Goal: Task Accomplishment & Management: Complete application form

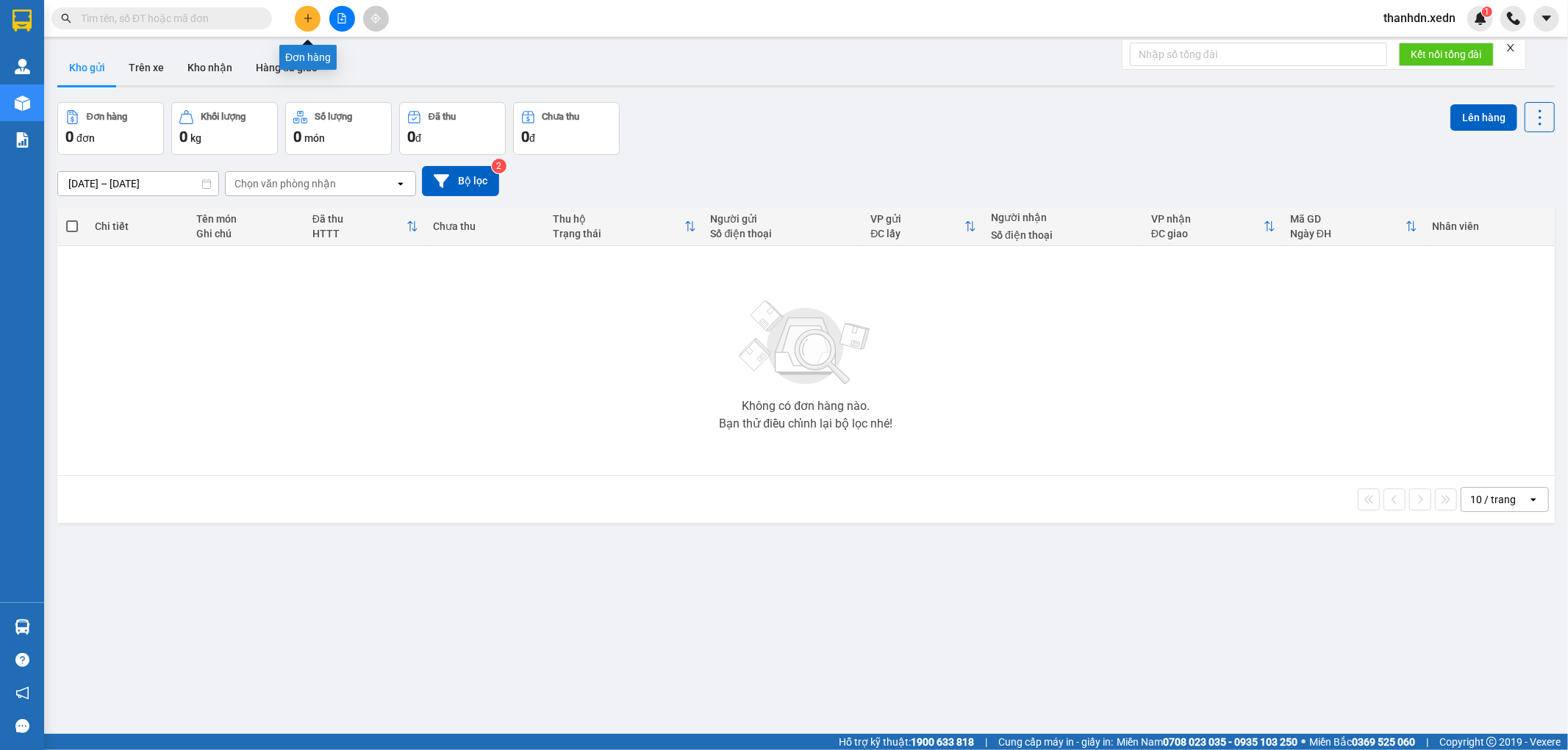
click at [302, 13] on button at bounding box center [308, 19] width 26 height 26
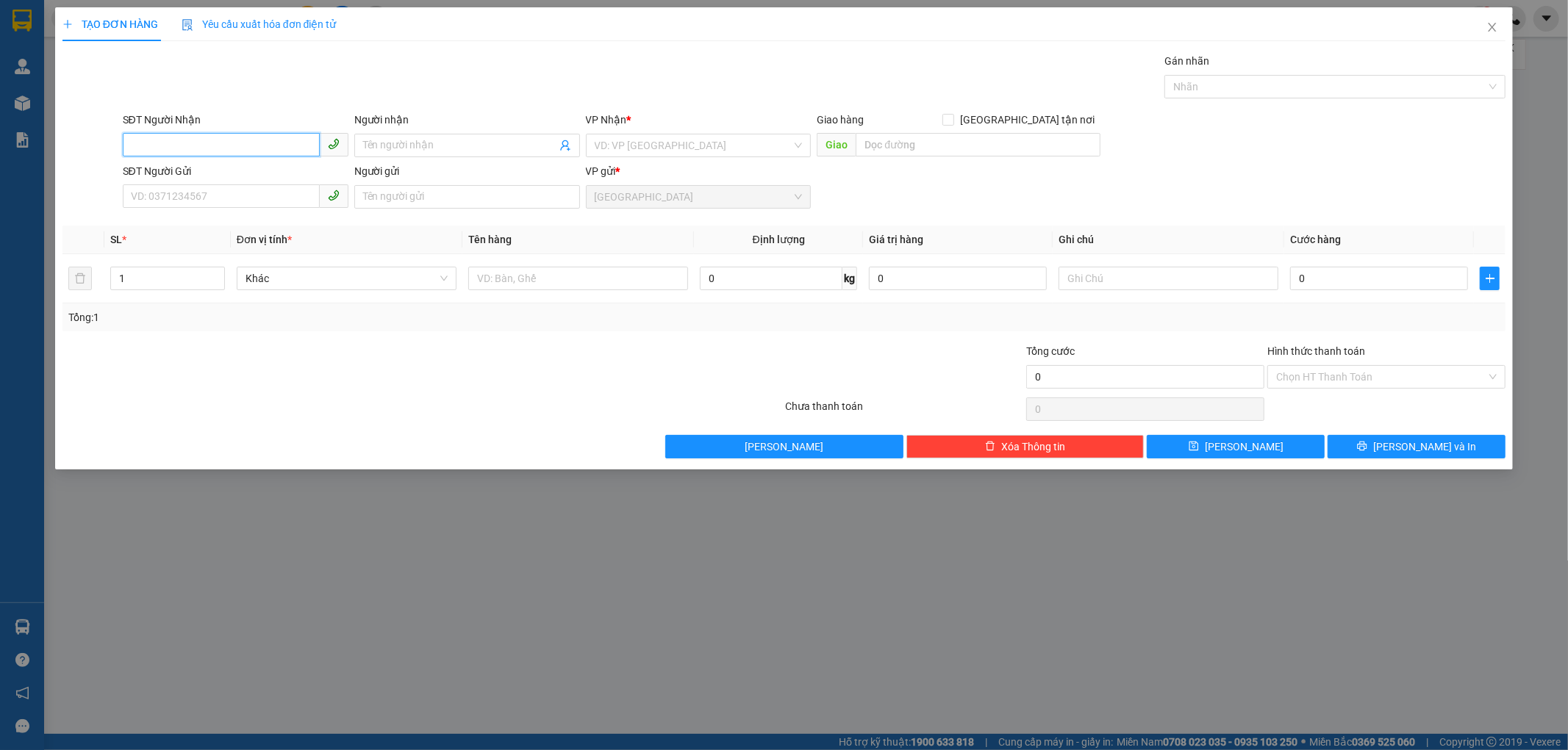
click at [237, 145] on input "SĐT Người Nhận" at bounding box center [221, 145] width 197 height 24
type input "0937325409"
click at [225, 177] on div "0937325409 - MÈO" at bounding box center [235, 174] width 208 height 17
type input "MÈO"
type input "TẠP HÓA CÔ DUYÊN - [GEOGRAPHIC_DATA]"
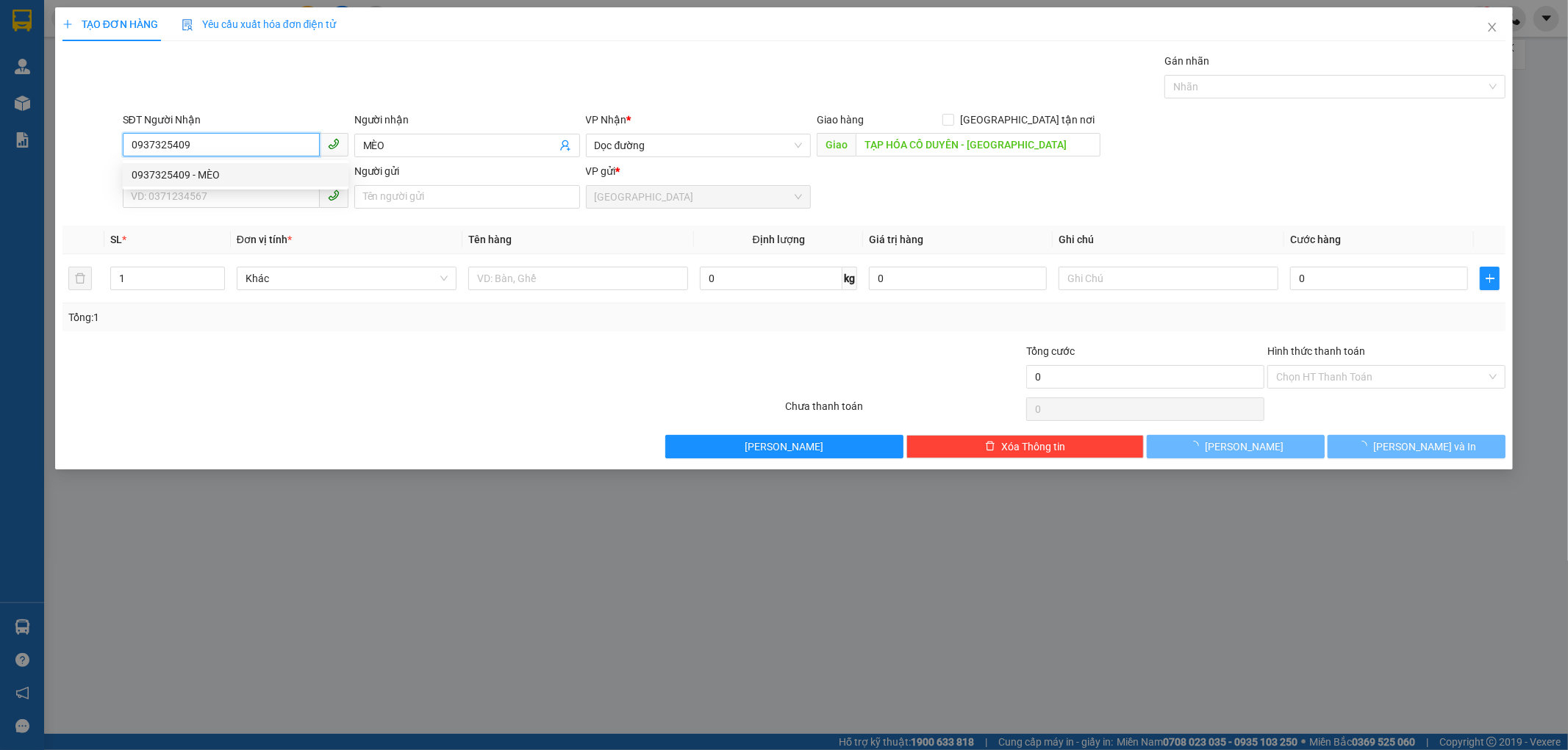
type input "30.000"
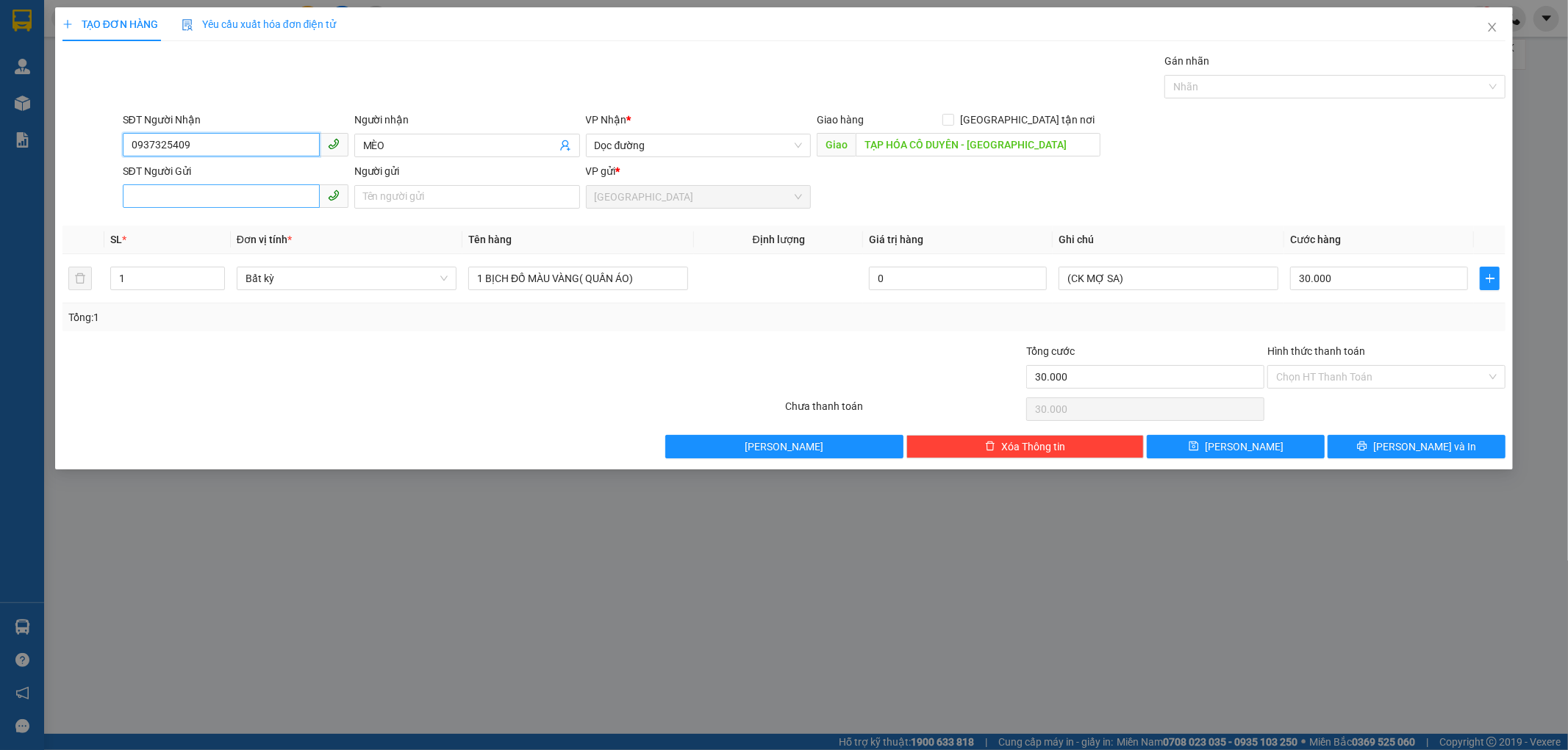
type input "0937325409"
click at [269, 191] on input "SĐT Người Gửi" at bounding box center [221, 196] width 197 height 24
click at [178, 230] on div "0905022510" at bounding box center [235, 226] width 208 height 17
type input "0905022510"
click at [239, 199] on input "0905022510" at bounding box center [221, 196] width 197 height 24
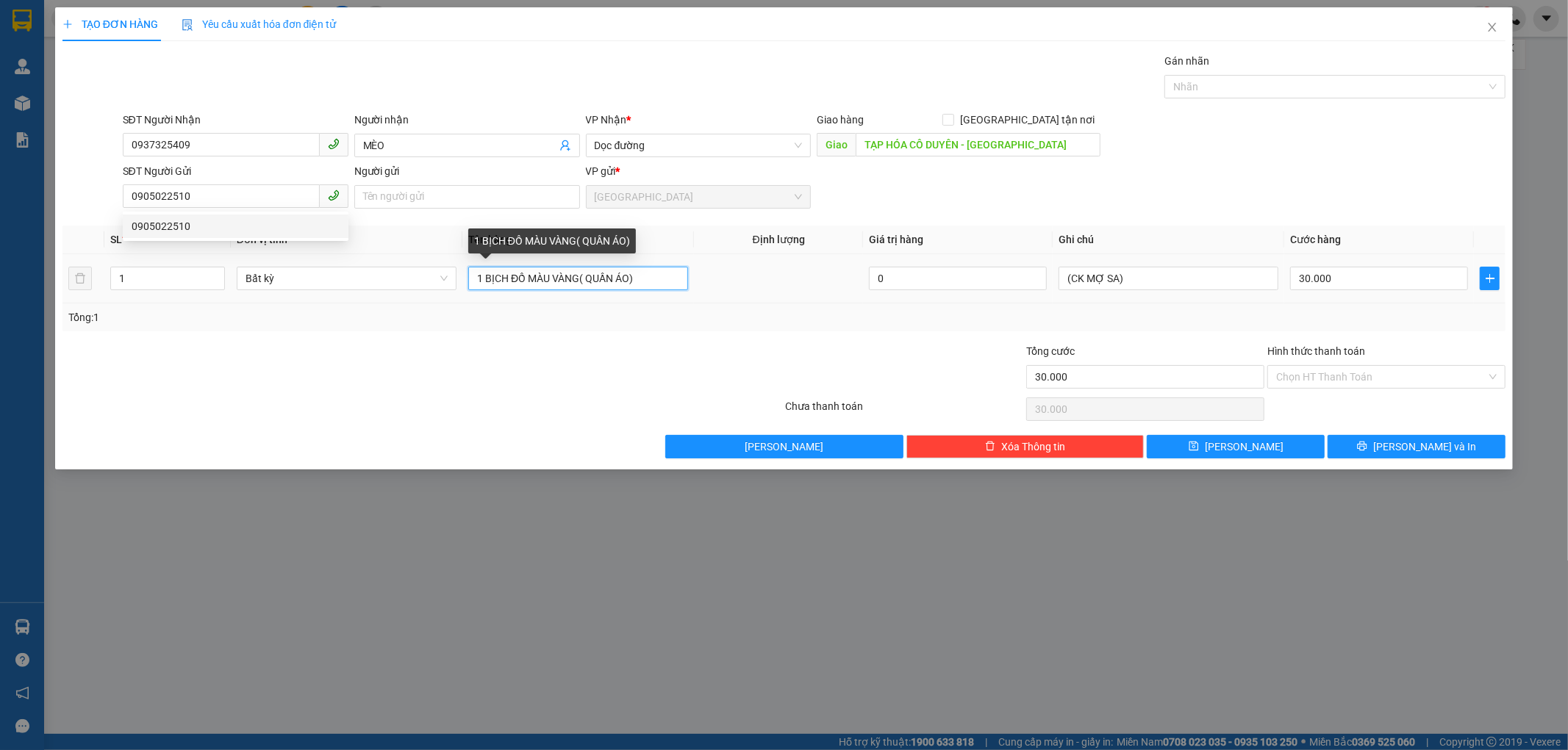
click at [579, 274] on input "1 BỊCH ĐỒ MÀU VÀNG( QUẦN ÁO)" at bounding box center [578, 278] width 220 height 24
click at [638, 280] on input "1 BỊCH ĐỒ MÀU TRẮNG( QUẦN ÁO)" at bounding box center [578, 278] width 220 height 24
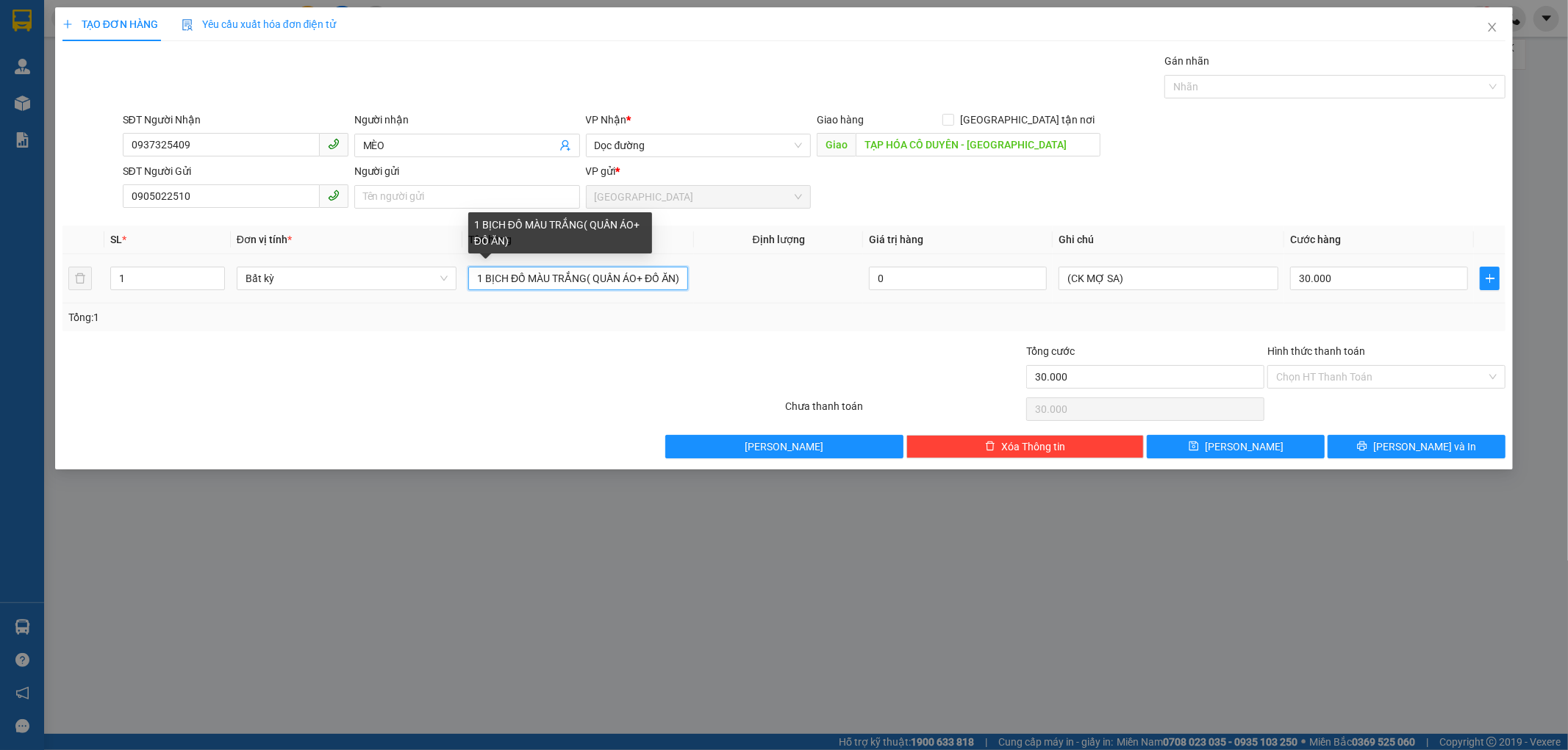
scroll to position [0, 3]
click at [644, 280] on input "1 BỊCH ĐỒ MÀU TRẮNG( QUẦN ÁO+ ĐỒ ĂN)" at bounding box center [578, 278] width 220 height 24
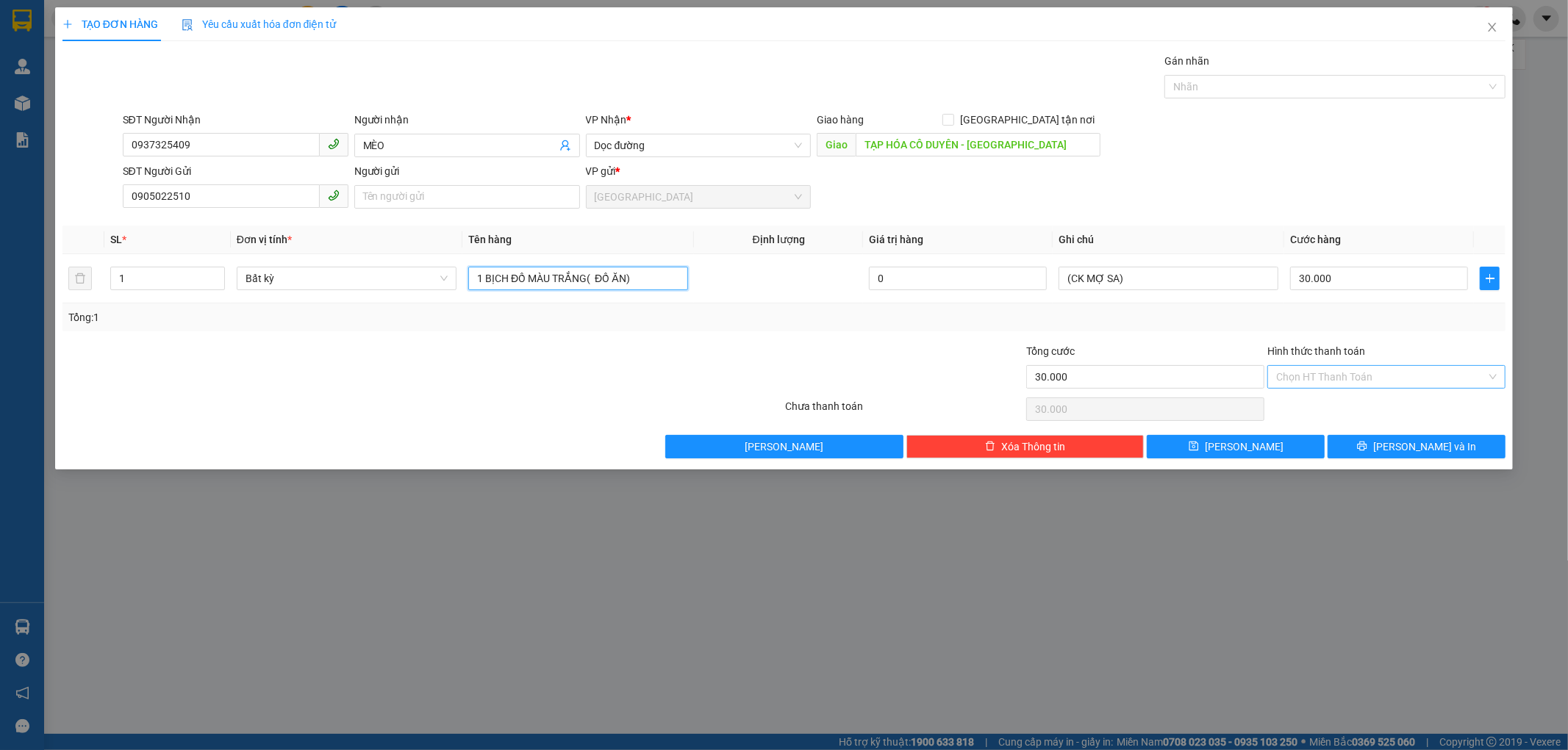
type input "1 BỊCH ĐỒ MÀU TRẮNG( ĐỒ ĂN)"
click at [1438, 382] on input "Hình thức thanh toán" at bounding box center [1381, 376] width 210 height 22
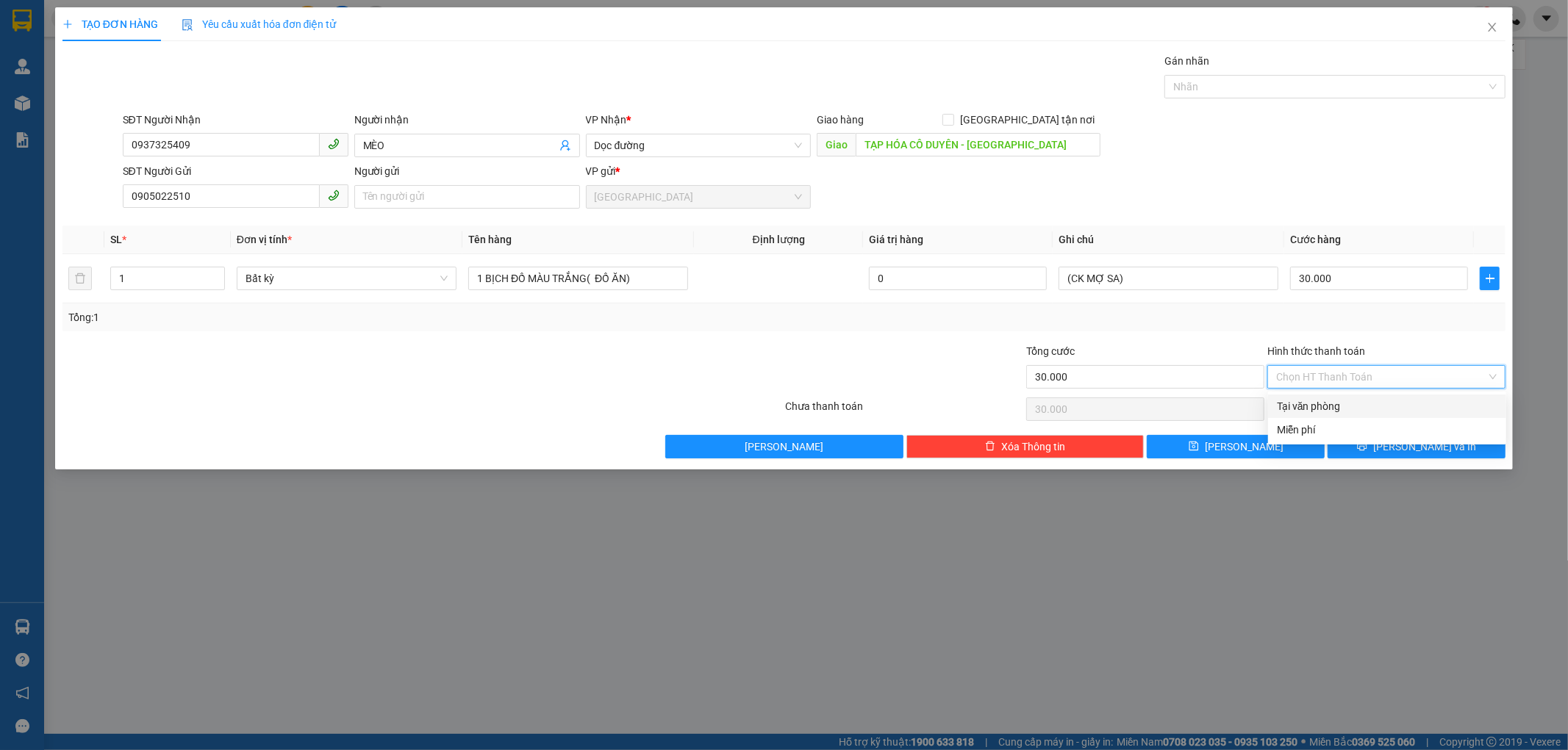
click at [1313, 411] on div "Tại văn phòng" at bounding box center [1387, 406] width 221 height 17
type input "0"
click at [1417, 449] on span "[PERSON_NAME] và In" at bounding box center [1424, 446] width 103 height 17
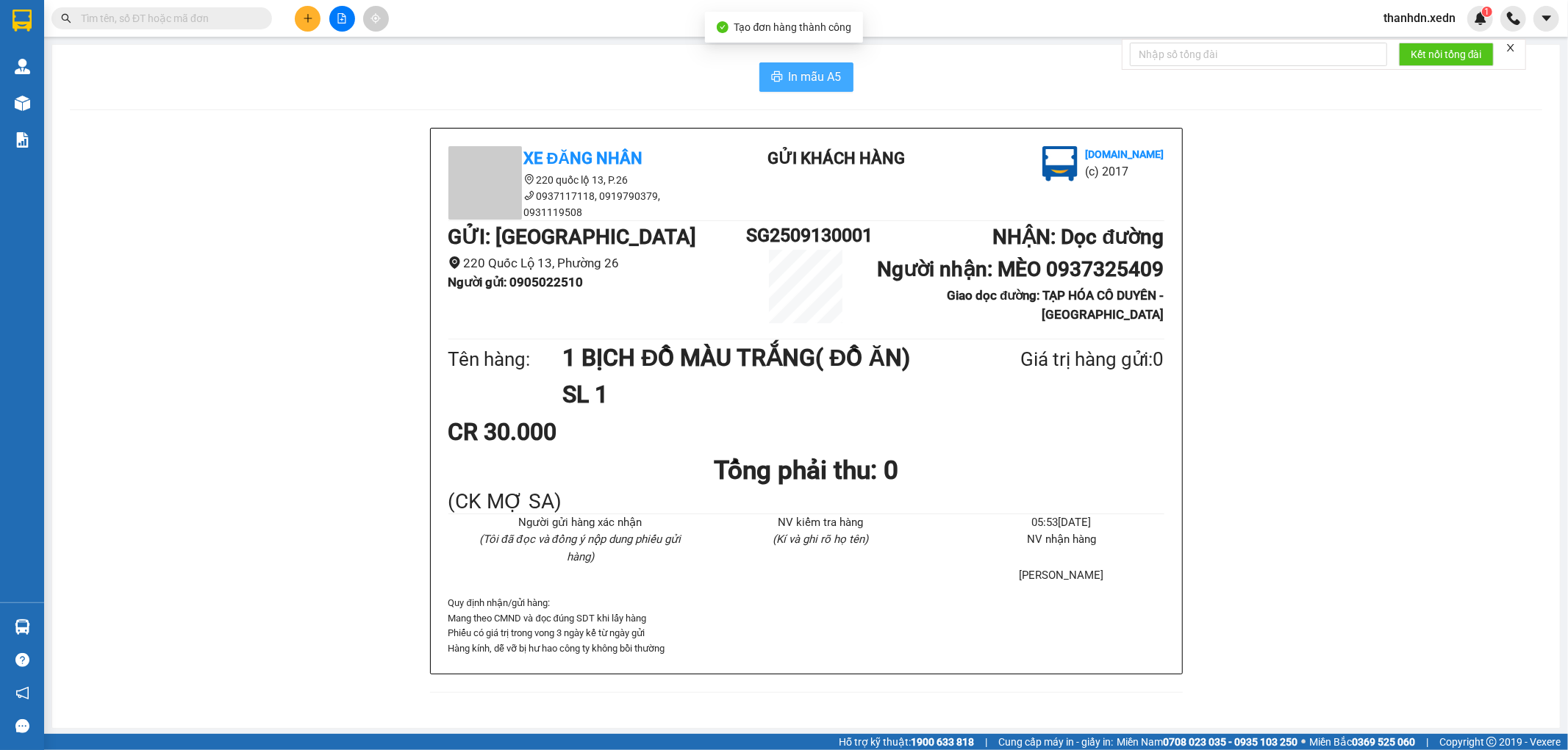
click at [804, 68] on span "In mẫu A5" at bounding box center [815, 77] width 53 height 18
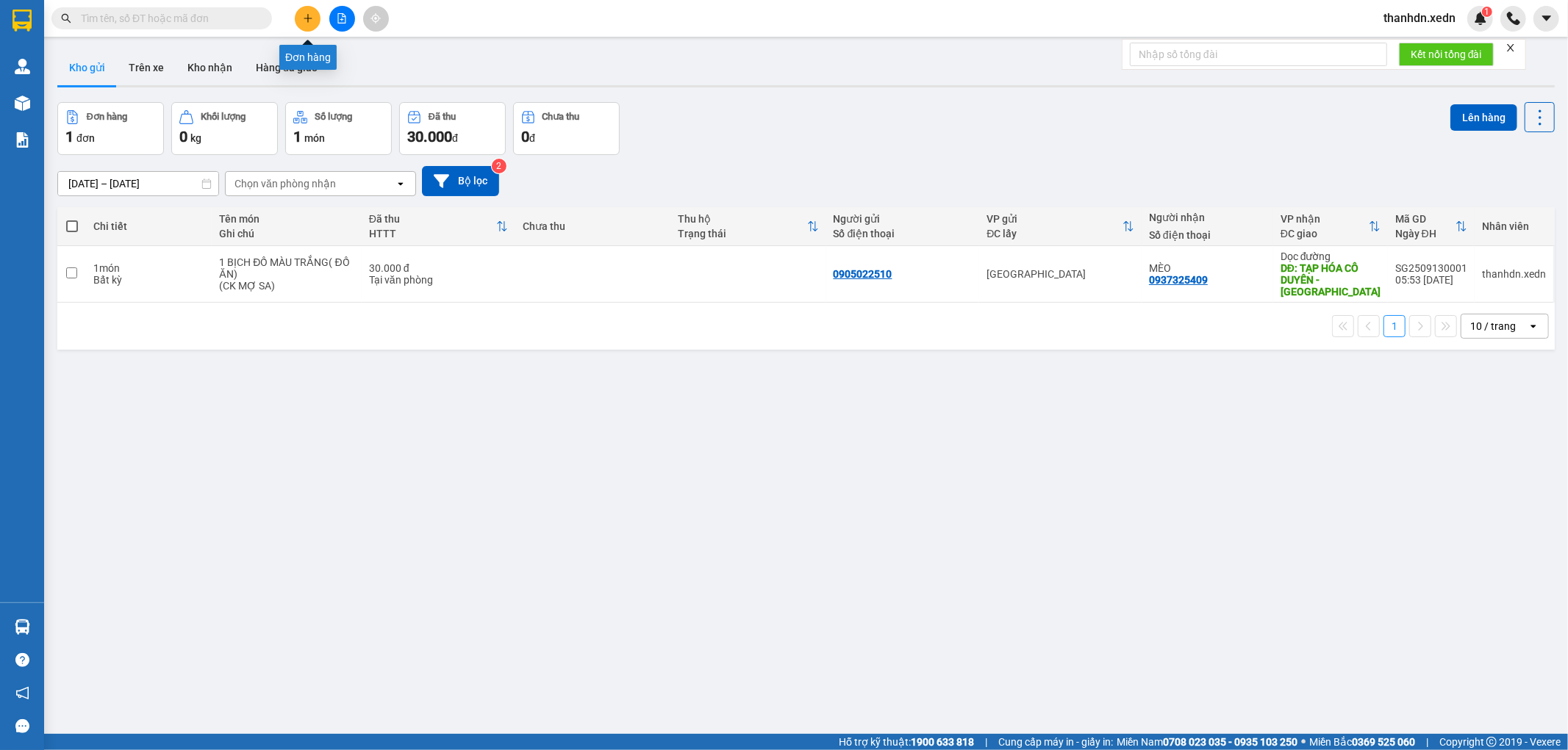
click at [309, 6] on button at bounding box center [308, 19] width 26 height 26
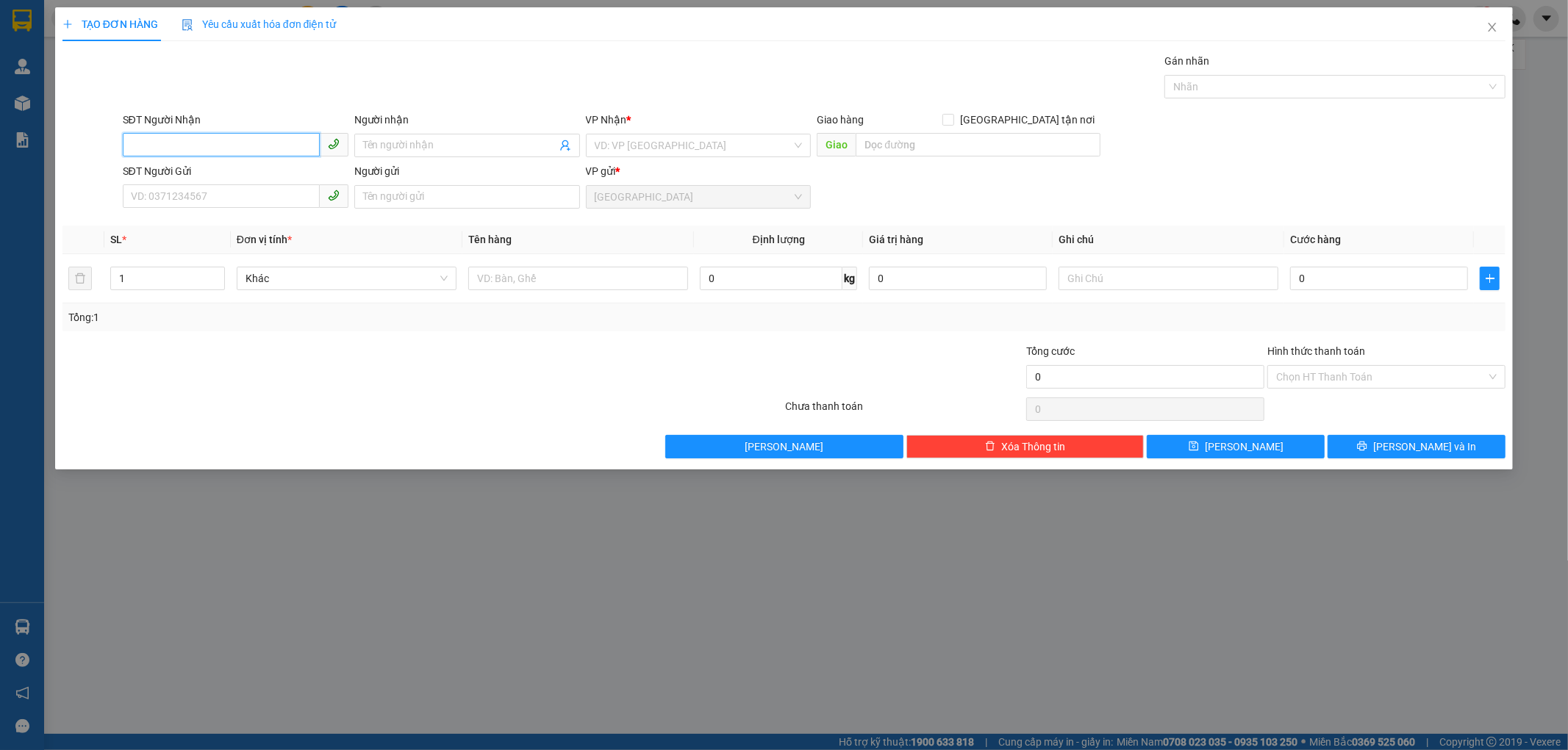
click at [219, 136] on input "SĐT Người Nhận" at bounding box center [221, 145] width 197 height 24
type input "0797070741"
click at [211, 169] on div "0797070741 - [PERSON_NAME]" at bounding box center [235, 174] width 208 height 17
type input "ĐÀO"
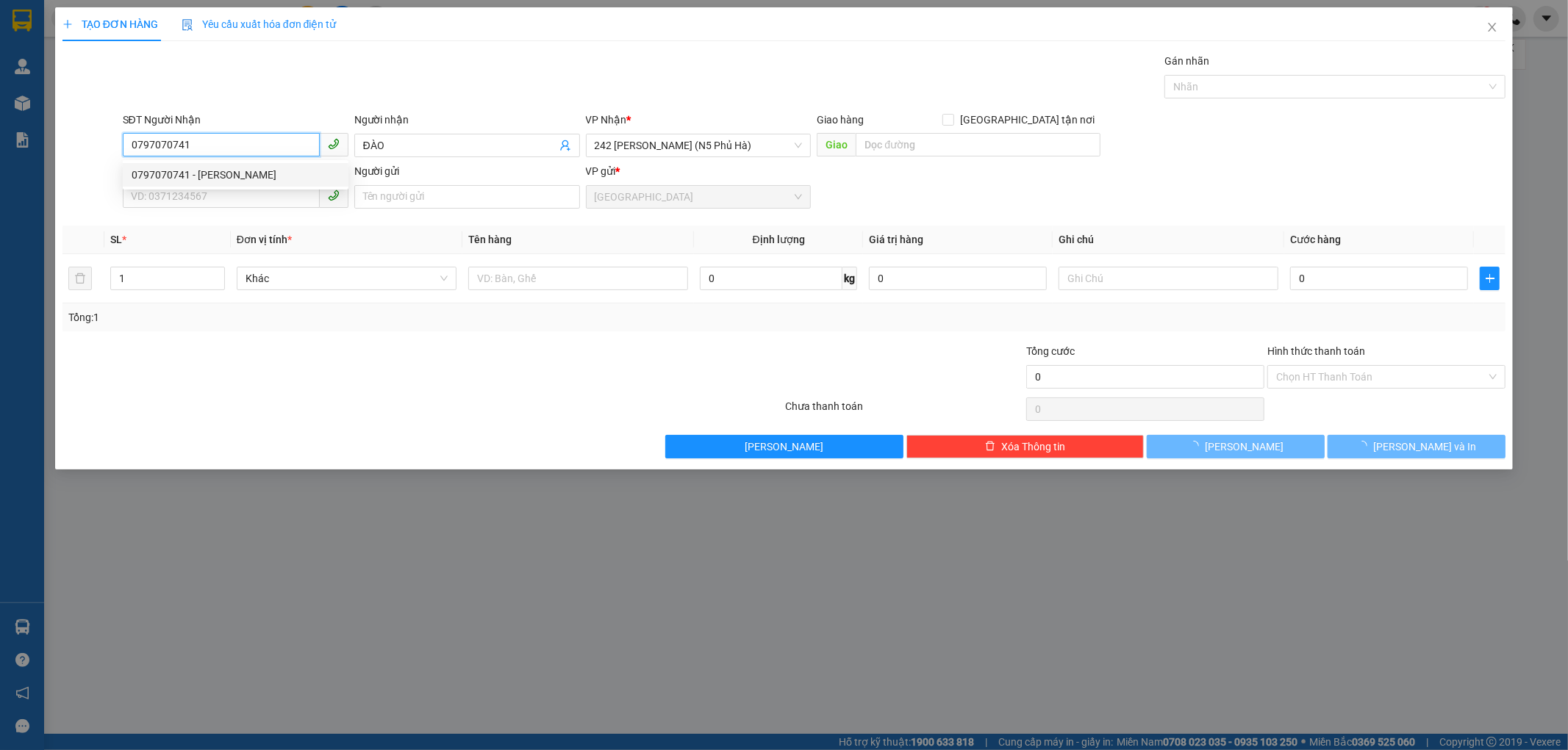
type input "50.000"
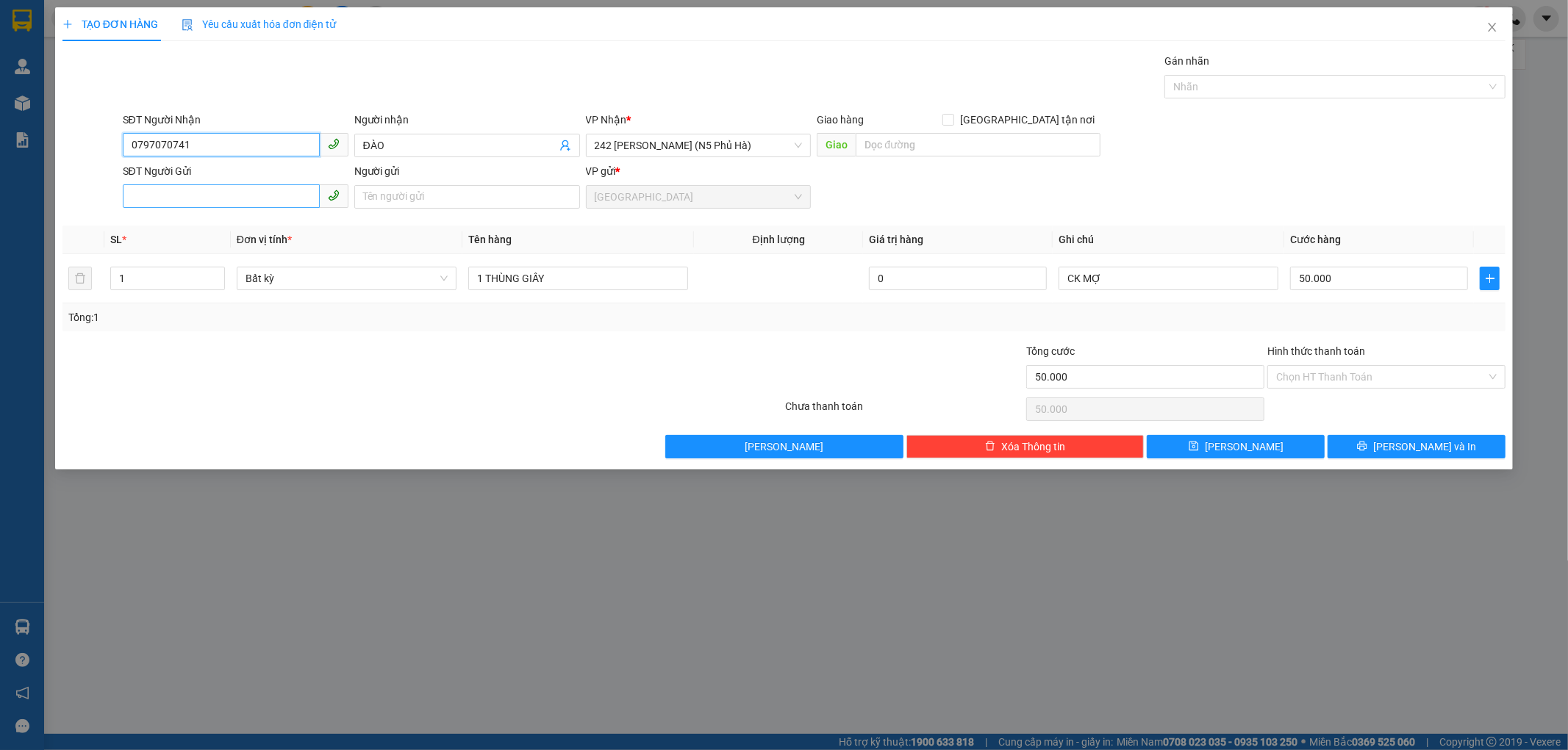
type input "0797070741"
click at [222, 204] on input "SĐT Người Gửi" at bounding box center [221, 196] width 197 height 24
type input "0763603221"
click at [407, 204] on input "Người gửi" at bounding box center [466, 196] width 226 height 24
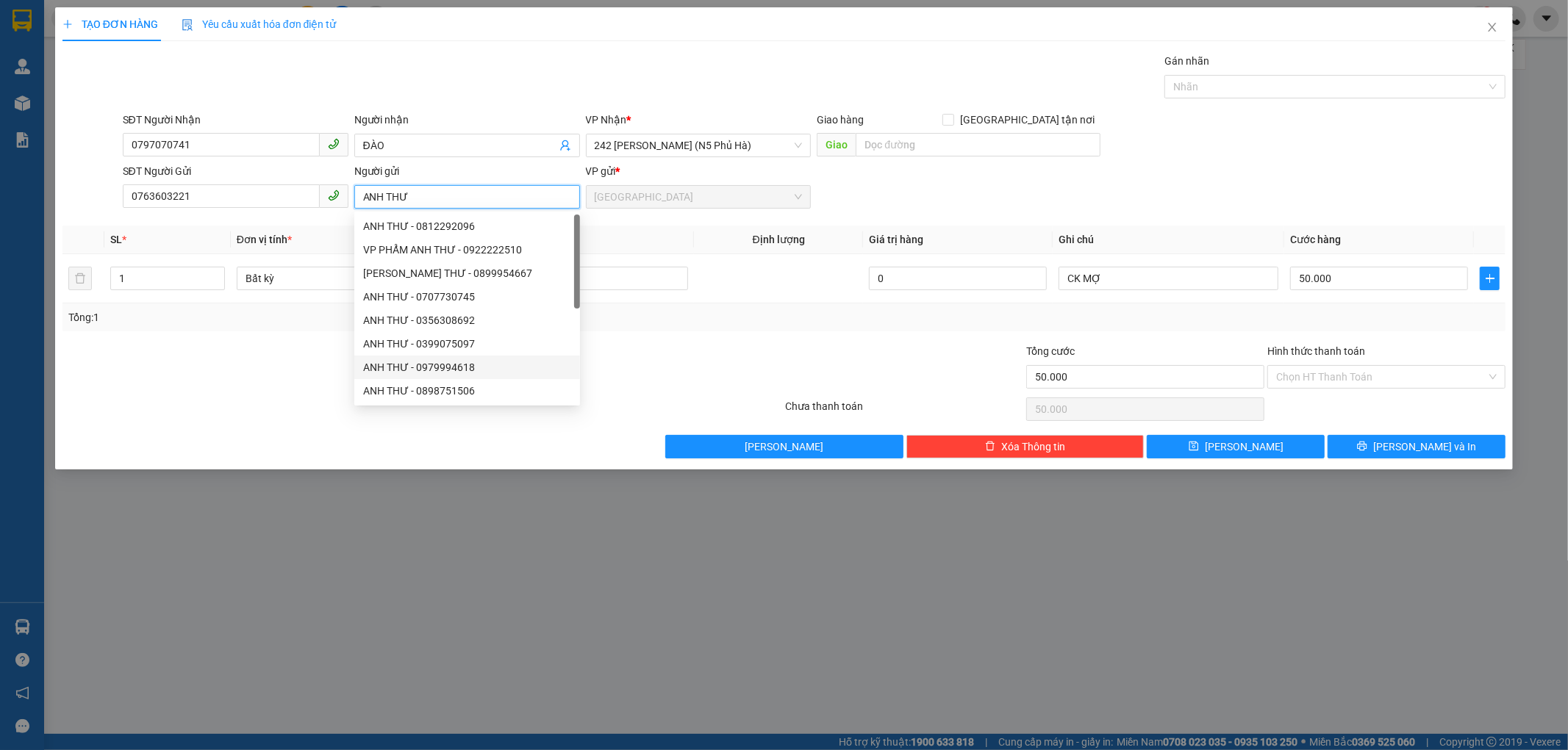
type input "ANH THƯ"
drag, startPoint x: 663, startPoint y: 321, endPoint x: 644, endPoint y: 294, distance: 33.0
click at [663, 321] on div "Tổng: 1" at bounding box center [784, 317] width 1432 height 17
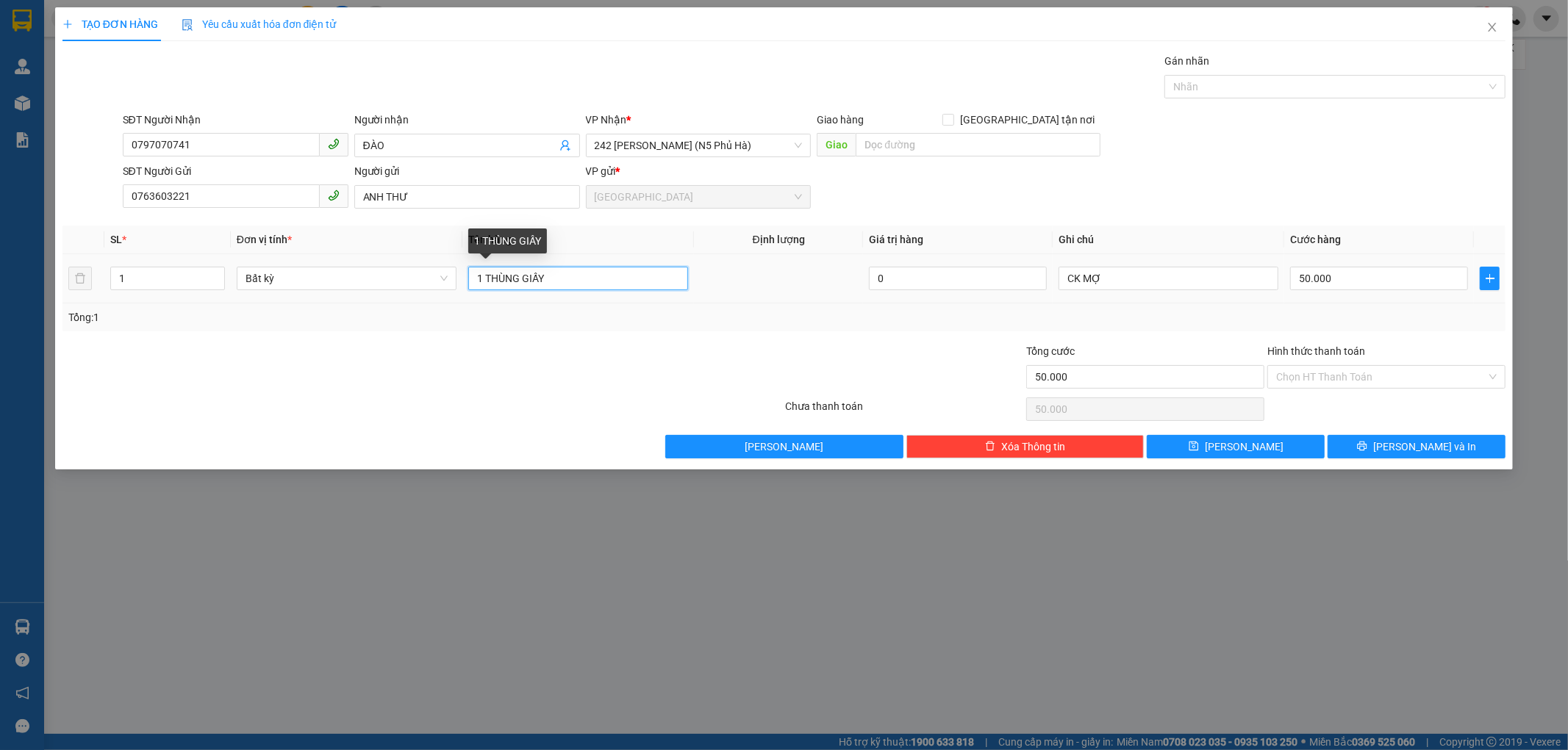
click at [605, 282] on input "1 THÙNG GIẤY" at bounding box center [578, 278] width 220 height 24
click at [578, 278] on input "1 SỌT ĐỒ( HÀNG HƯ BỂ" at bounding box center [578, 278] width 220 height 24
click at [652, 278] on input "1 SỌT ĐỒ( HÀNG HƯ VÀ BỂ" at bounding box center [578, 278] width 220 height 24
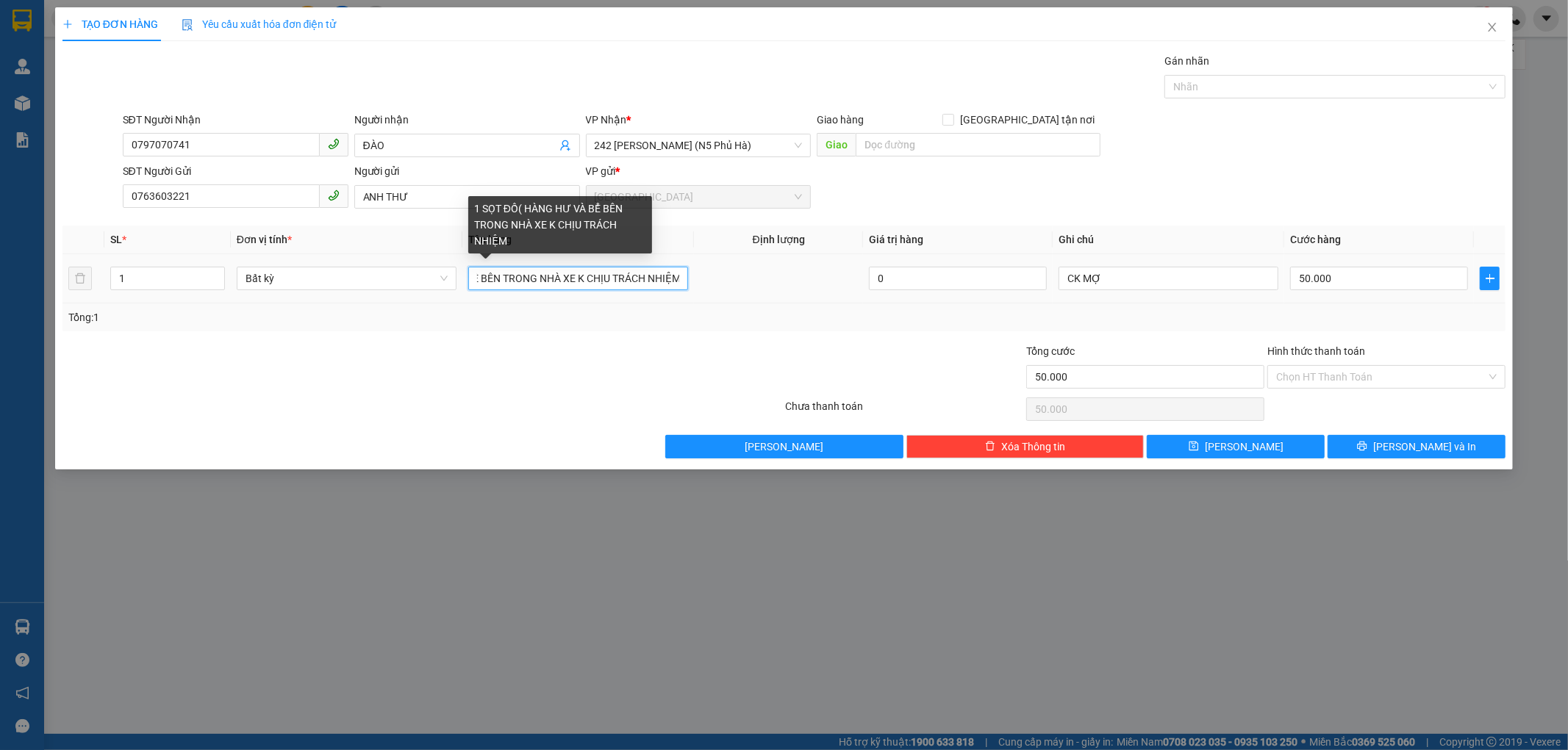
scroll to position [0, 128]
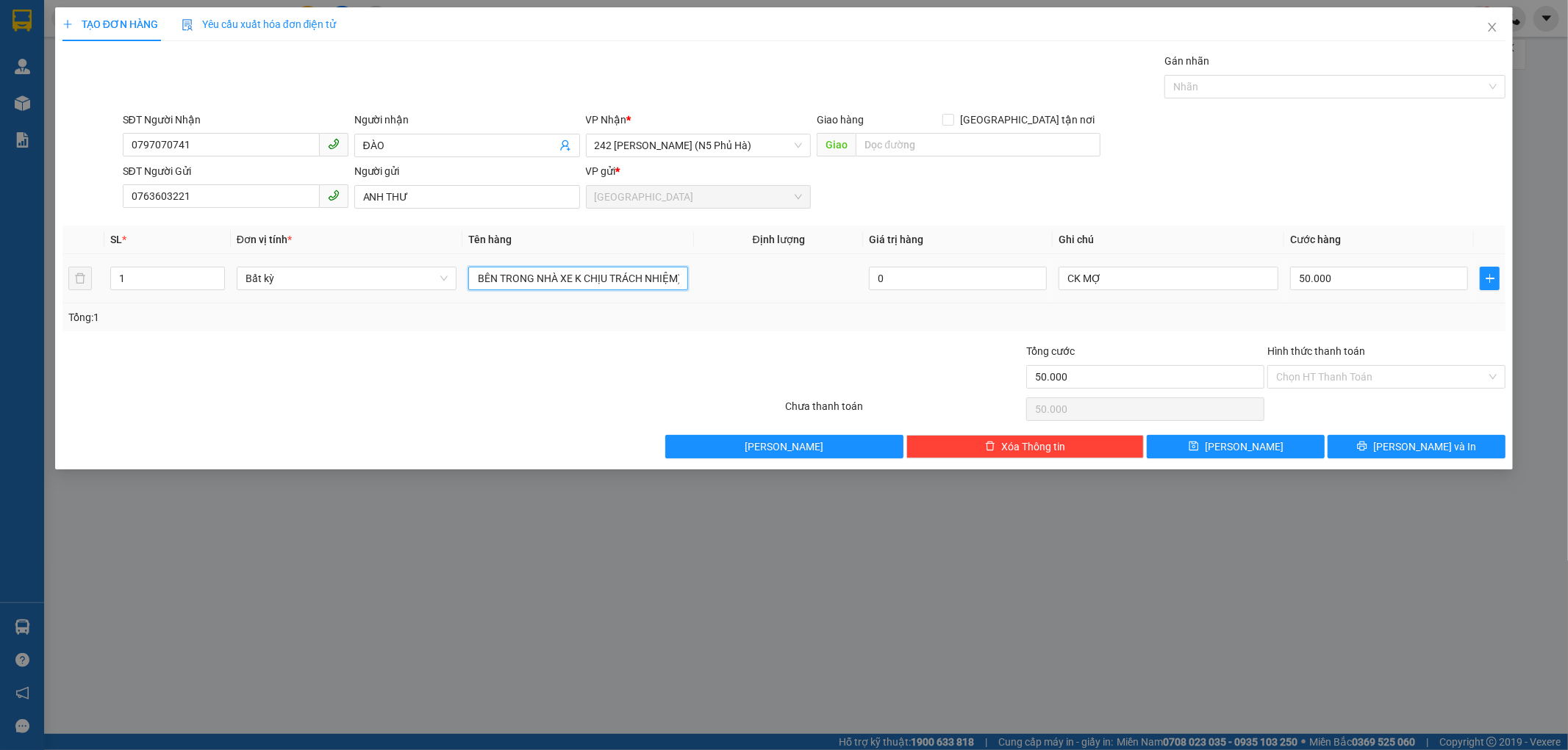
type input "1 SỌT ĐỒ( HÀNG HƯ VÀ BỂ BÊN TRONG NHÀ XE K CHỊU TRÁCH NHIỆM)"
click at [1128, 290] on div "CK MỢ" at bounding box center [1168, 279] width 220 height 30
click at [1128, 289] on input "CK MỢ" at bounding box center [1168, 278] width 220 height 24
type input "C"
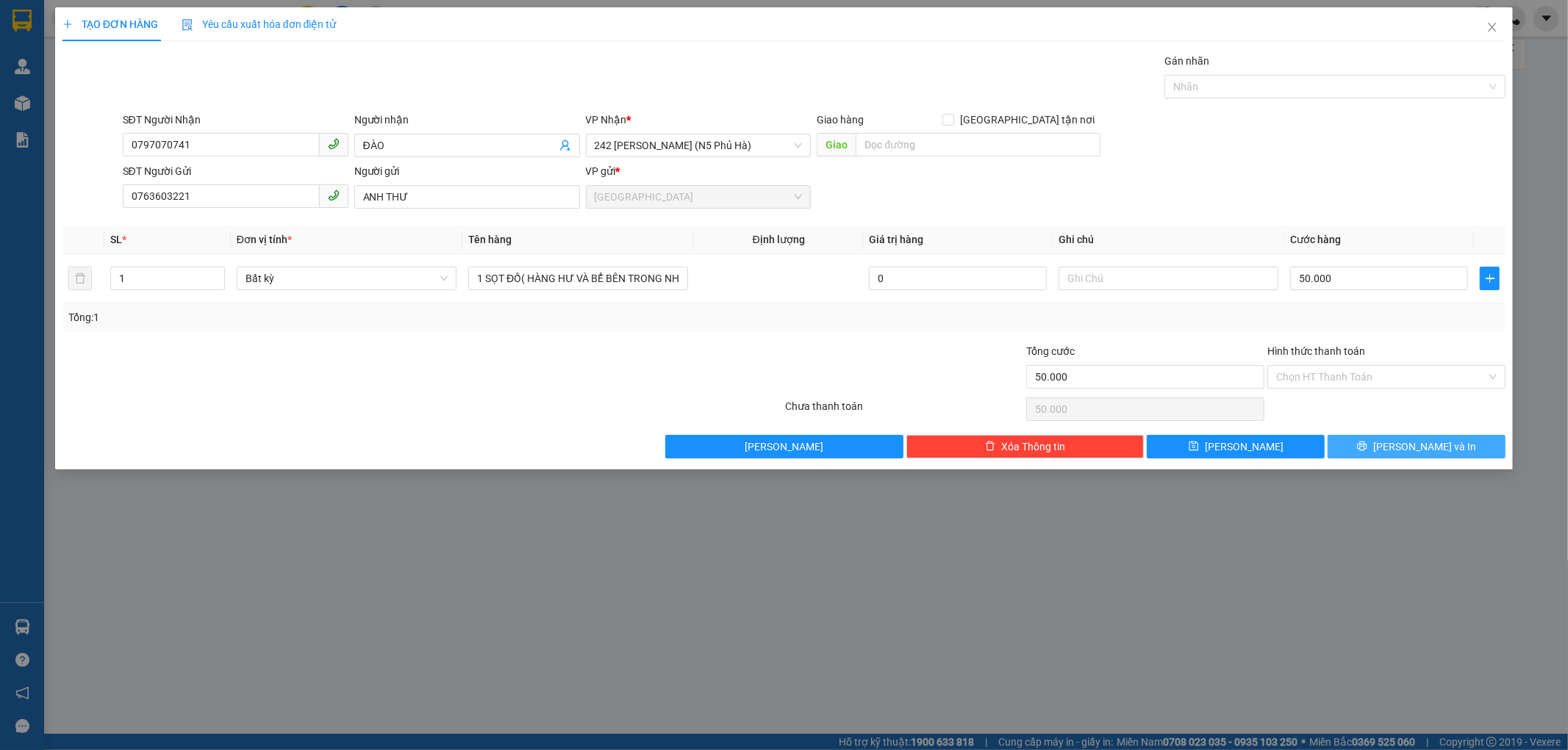
click at [1376, 450] on button "[PERSON_NAME] và In" at bounding box center [1416, 446] width 178 height 24
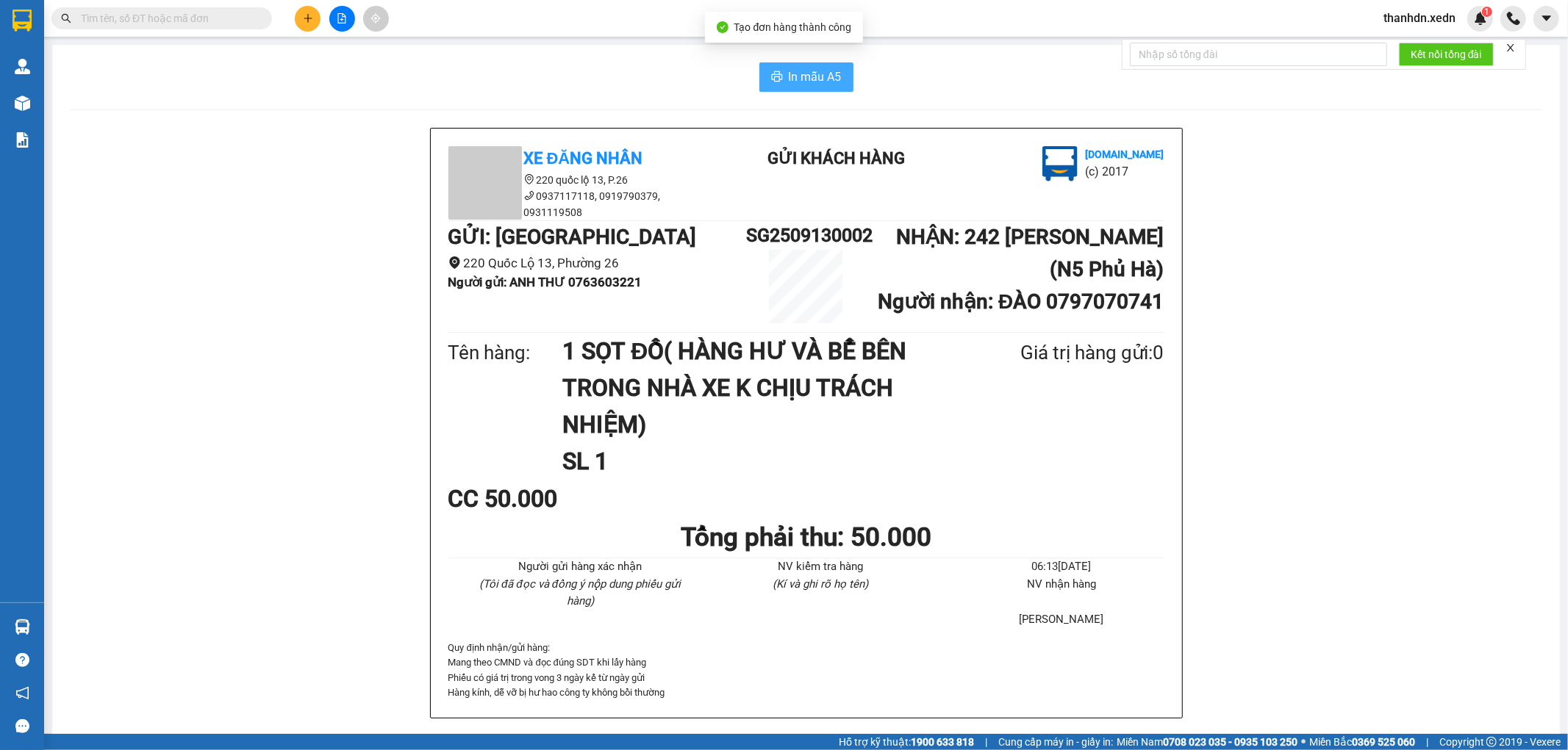
click at [795, 72] on span "In mẫu A5" at bounding box center [815, 77] width 53 height 18
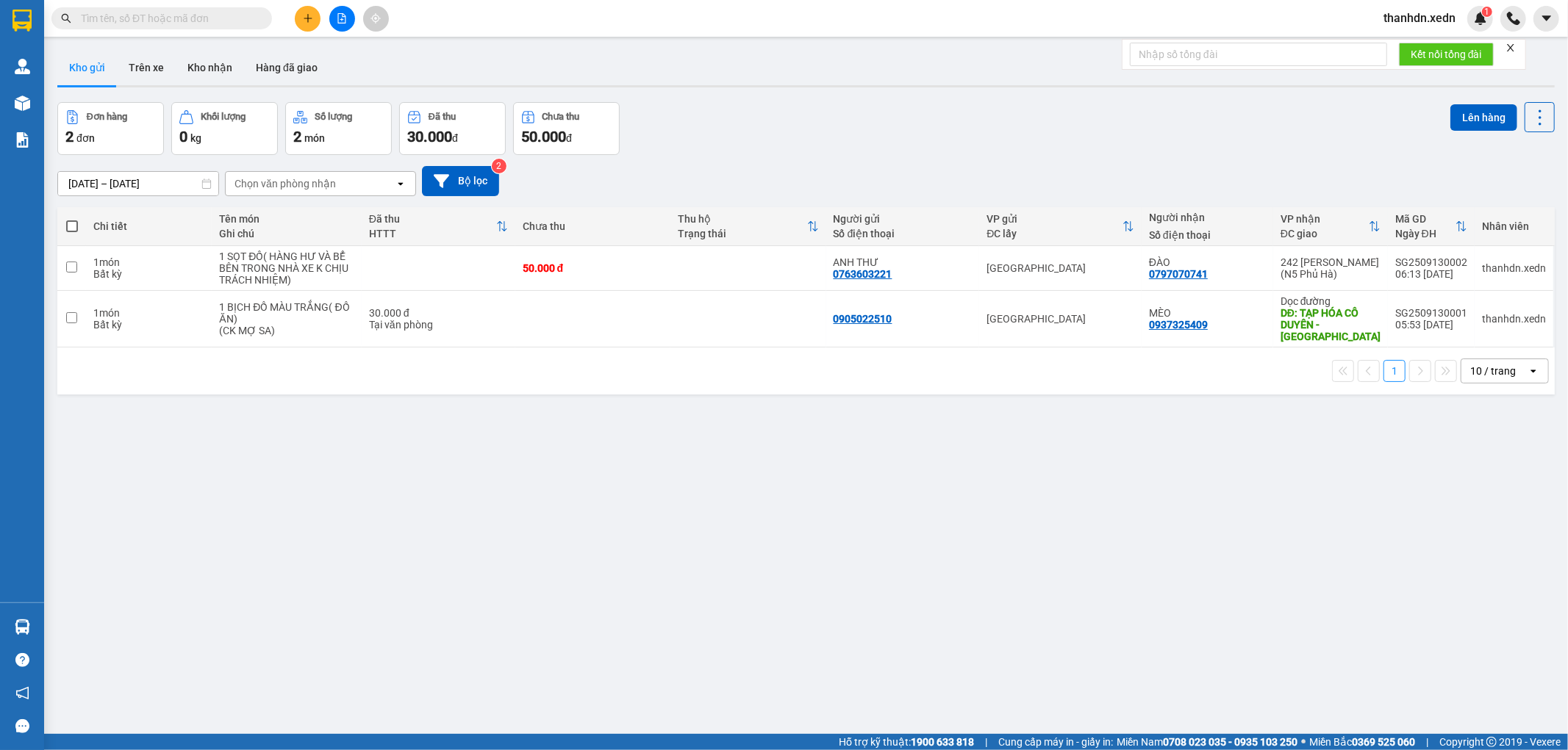
click at [246, 20] on input "text" at bounding box center [167, 18] width 173 height 17
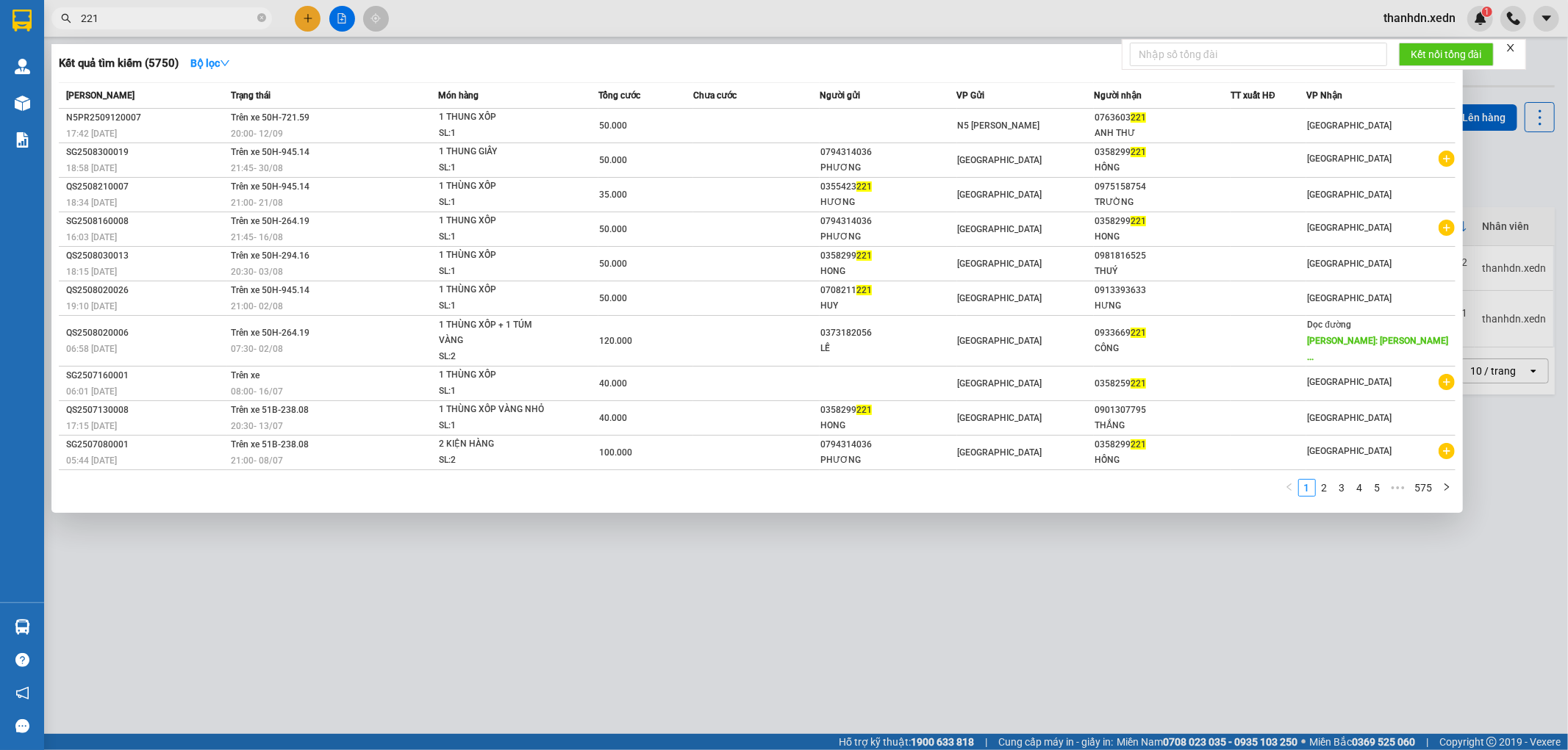
type input "221"
click at [1070, 556] on div at bounding box center [784, 375] width 1568 height 750
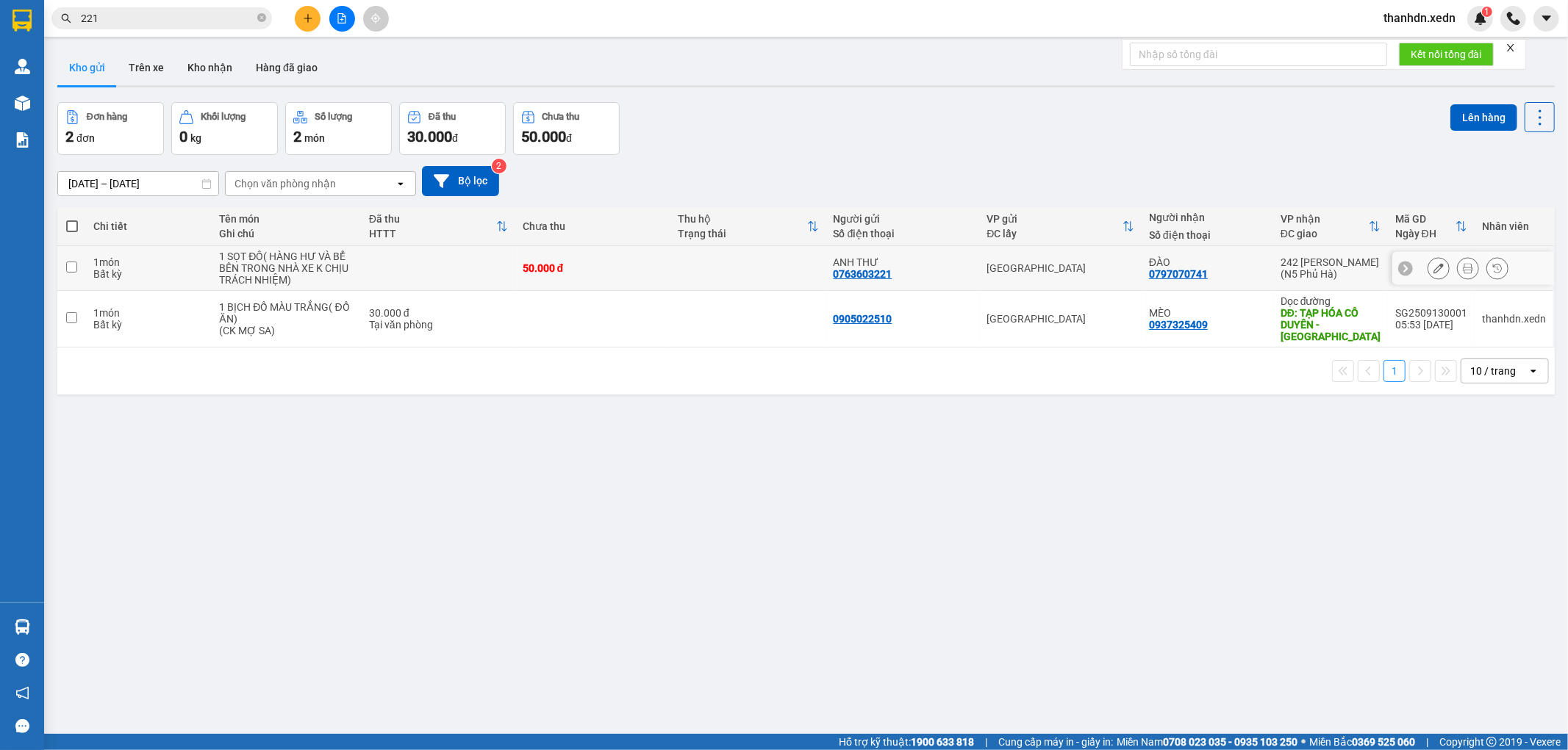
click at [1433, 268] on icon at bounding box center [1438, 268] width 10 height 10
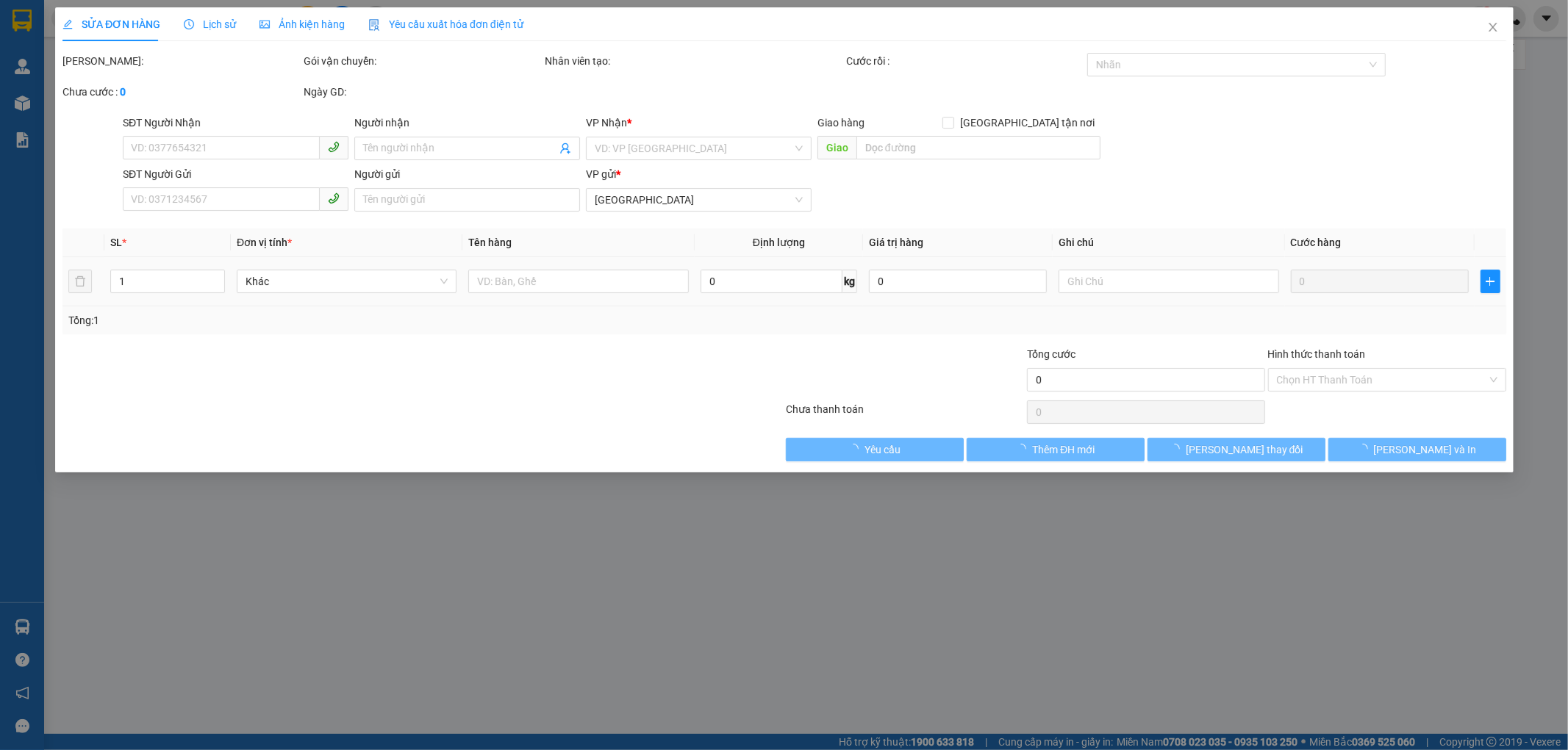
type input "0797070741"
type input "ĐÀO"
type input "0763603221"
type input "ANH THƯ"
type input "50.000"
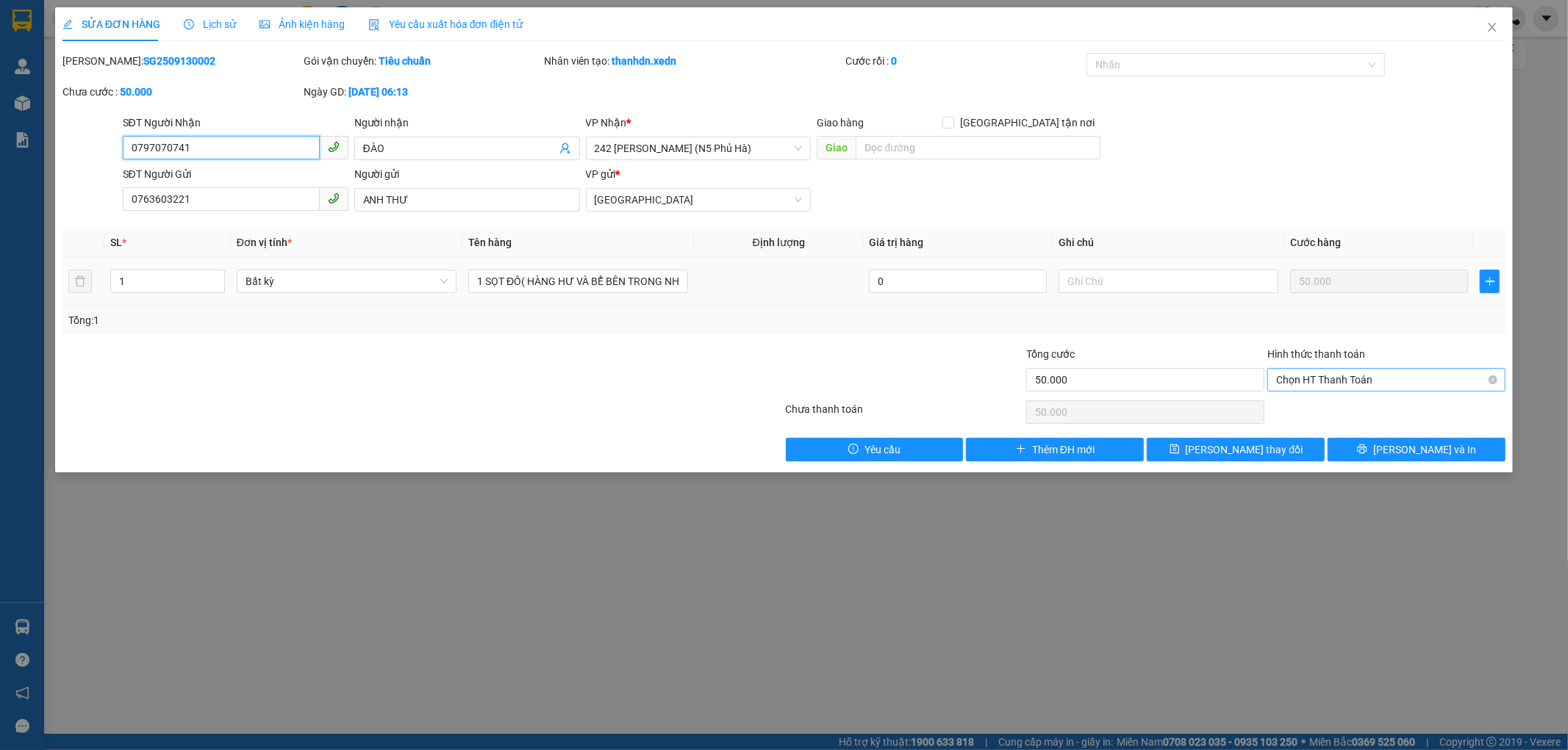
click at [1356, 375] on span "Chọn HT Thanh Toán" at bounding box center [1386, 379] width 221 height 22
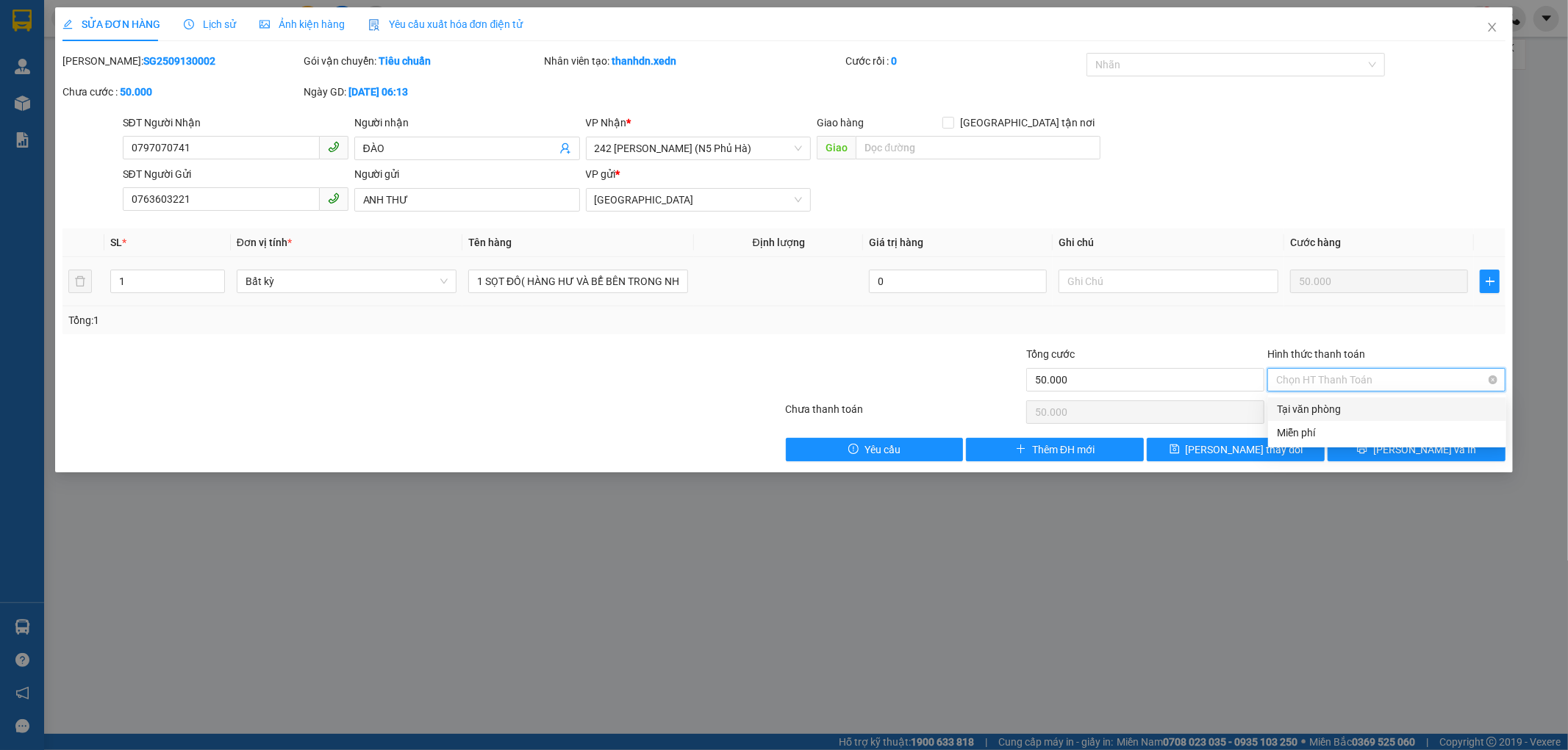
click at [1354, 386] on span "Chọn HT Thanh Toán" at bounding box center [1386, 379] width 221 height 22
click at [1341, 412] on div "Tại văn phòng" at bounding box center [1387, 409] width 221 height 17
type input "0"
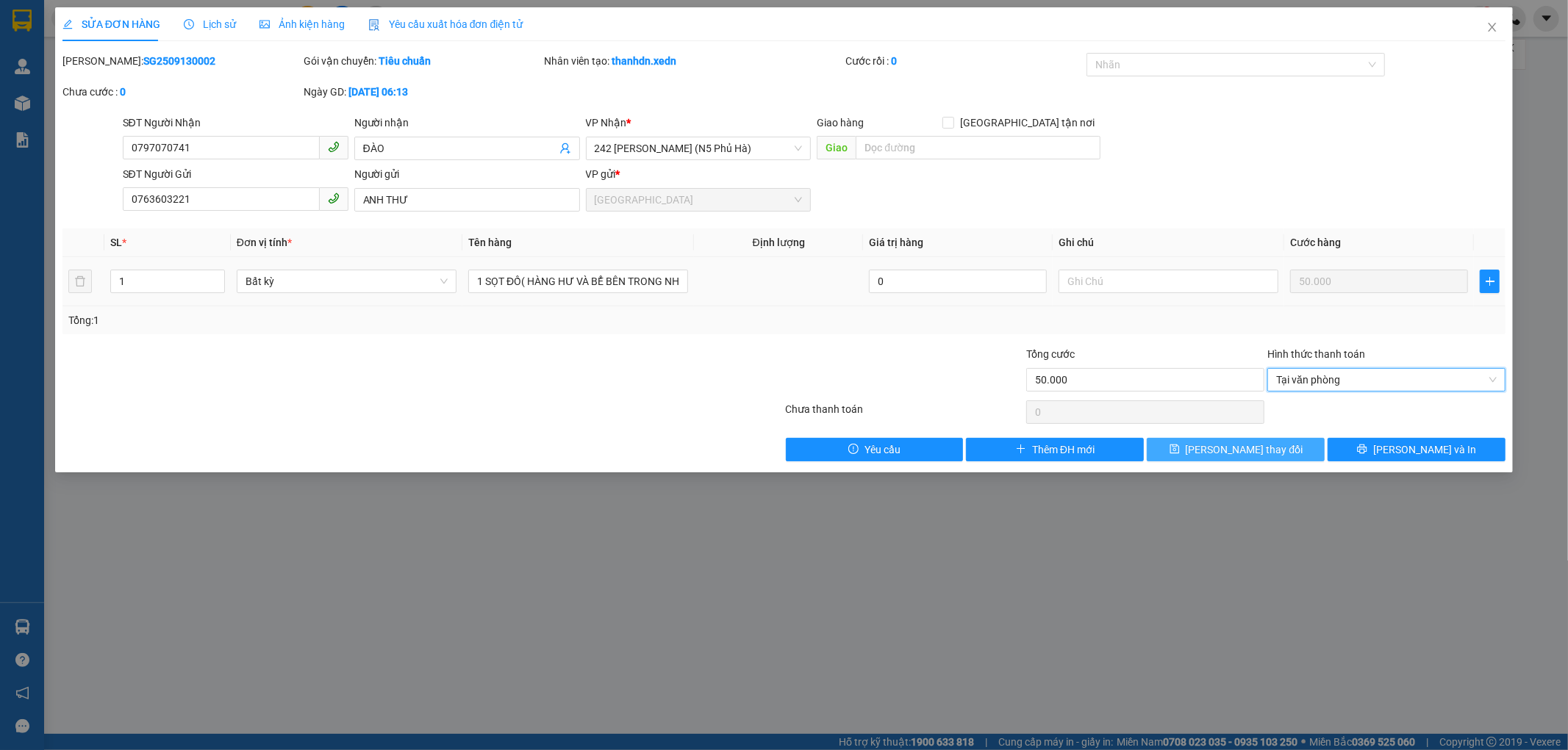
click at [1217, 452] on span "[PERSON_NAME] thay đổi" at bounding box center [1244, 449] width 118 height 17
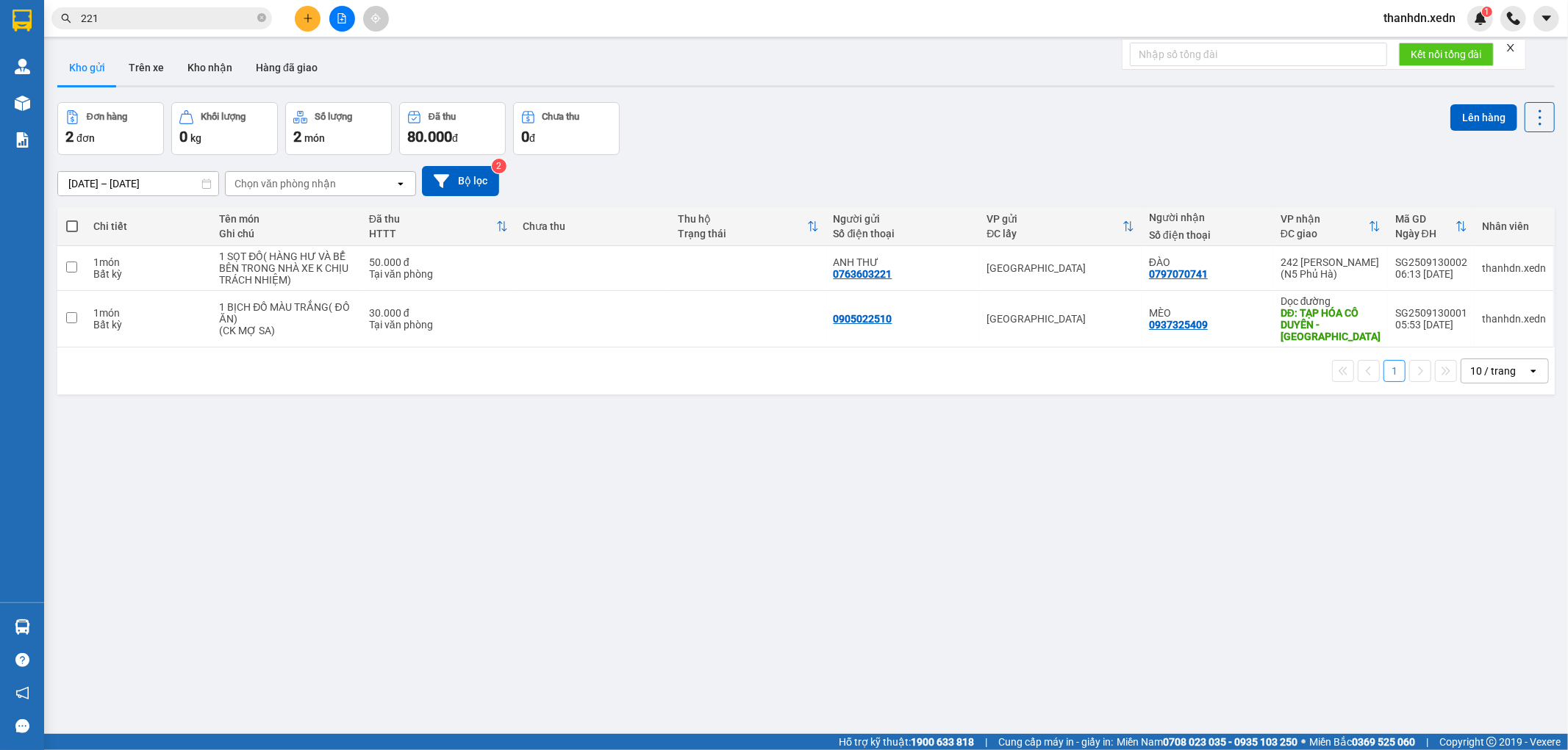
click at [202, 24] on input "221" at bounding box center [167, 18] width 173 height 17
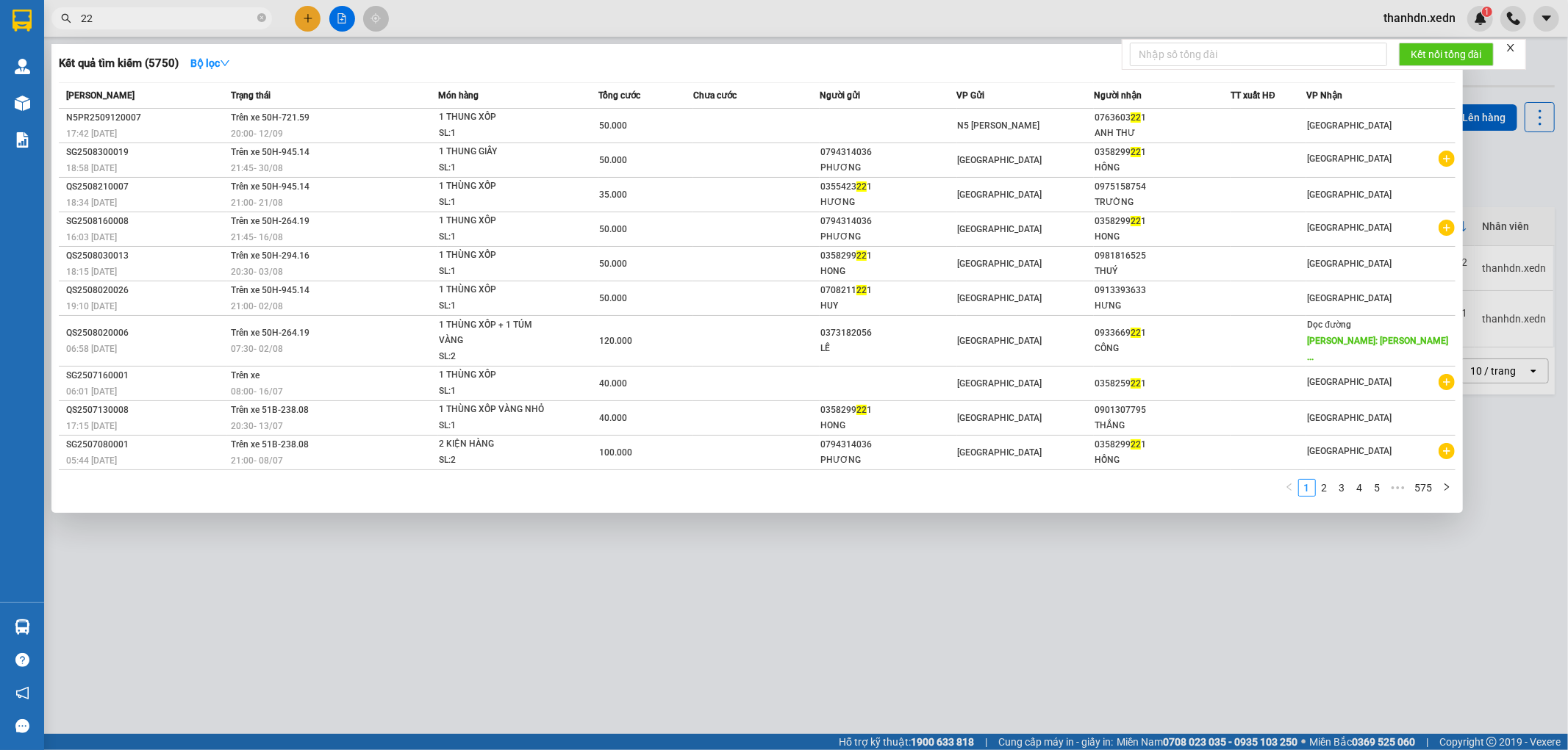
type input "2"
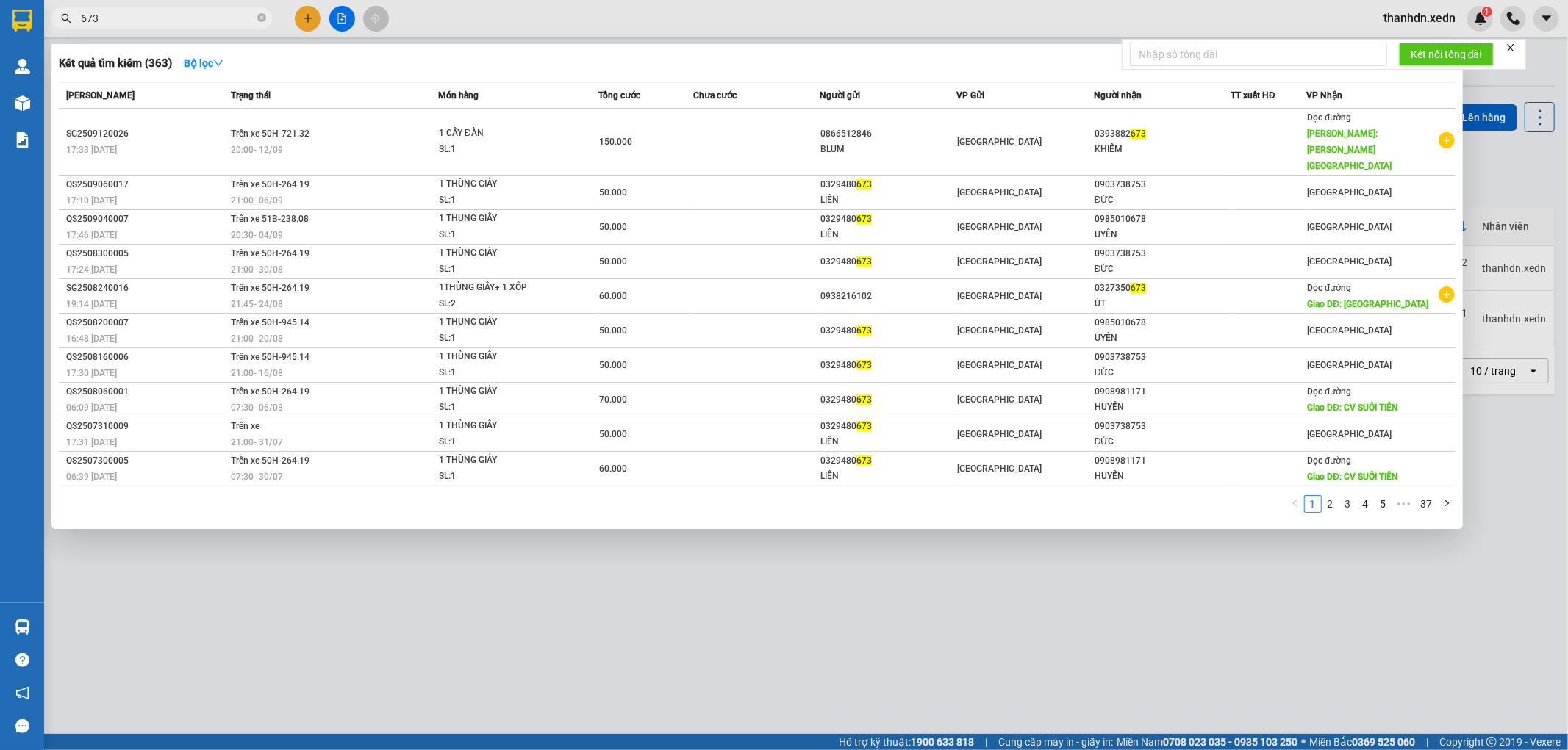
type input "673"
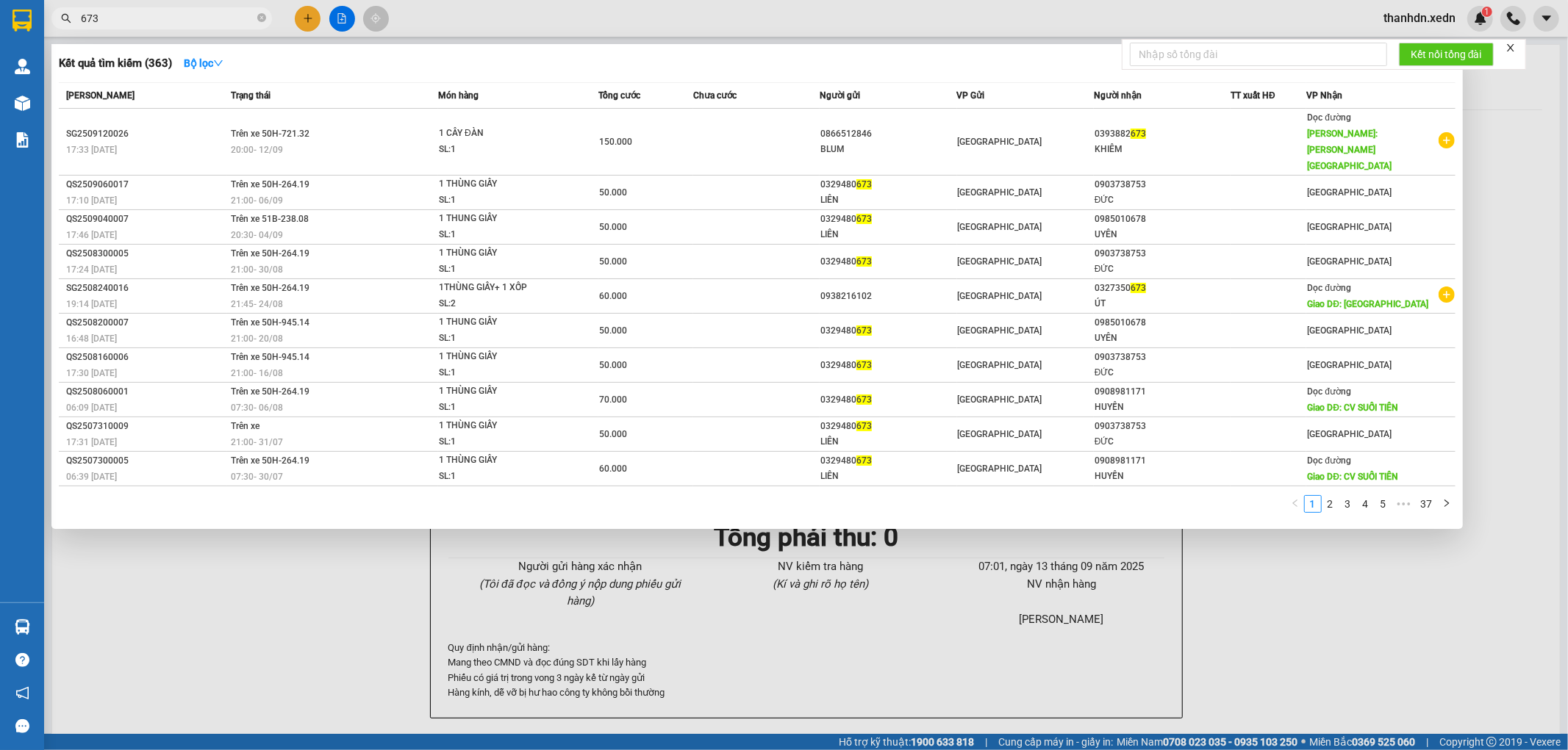
click at [1524, 109] on div at bounding box center [784, 375] width 1568 height 750
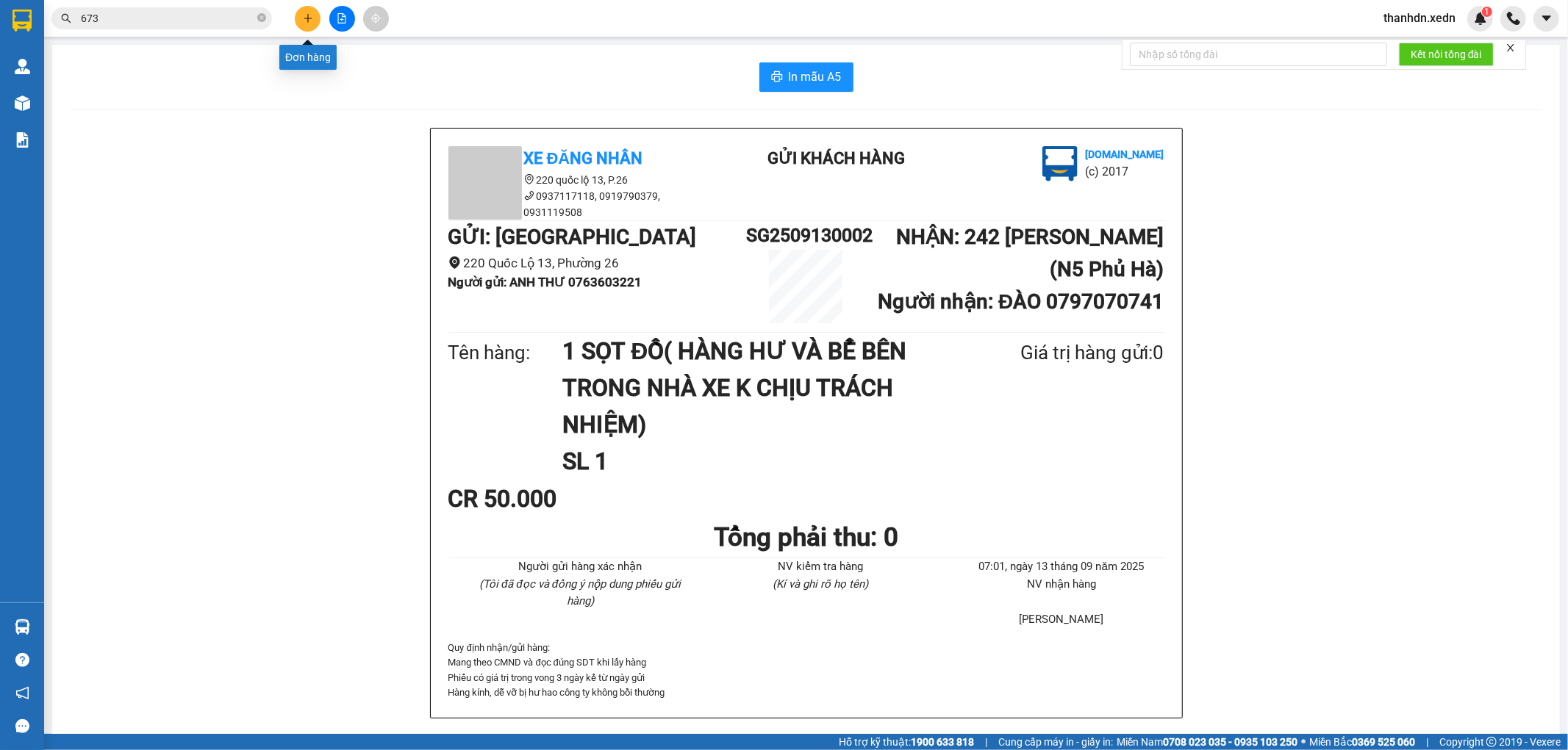
click at [307, 22] on icon "plus" at bounding box center [307, 17] width 1 height 8
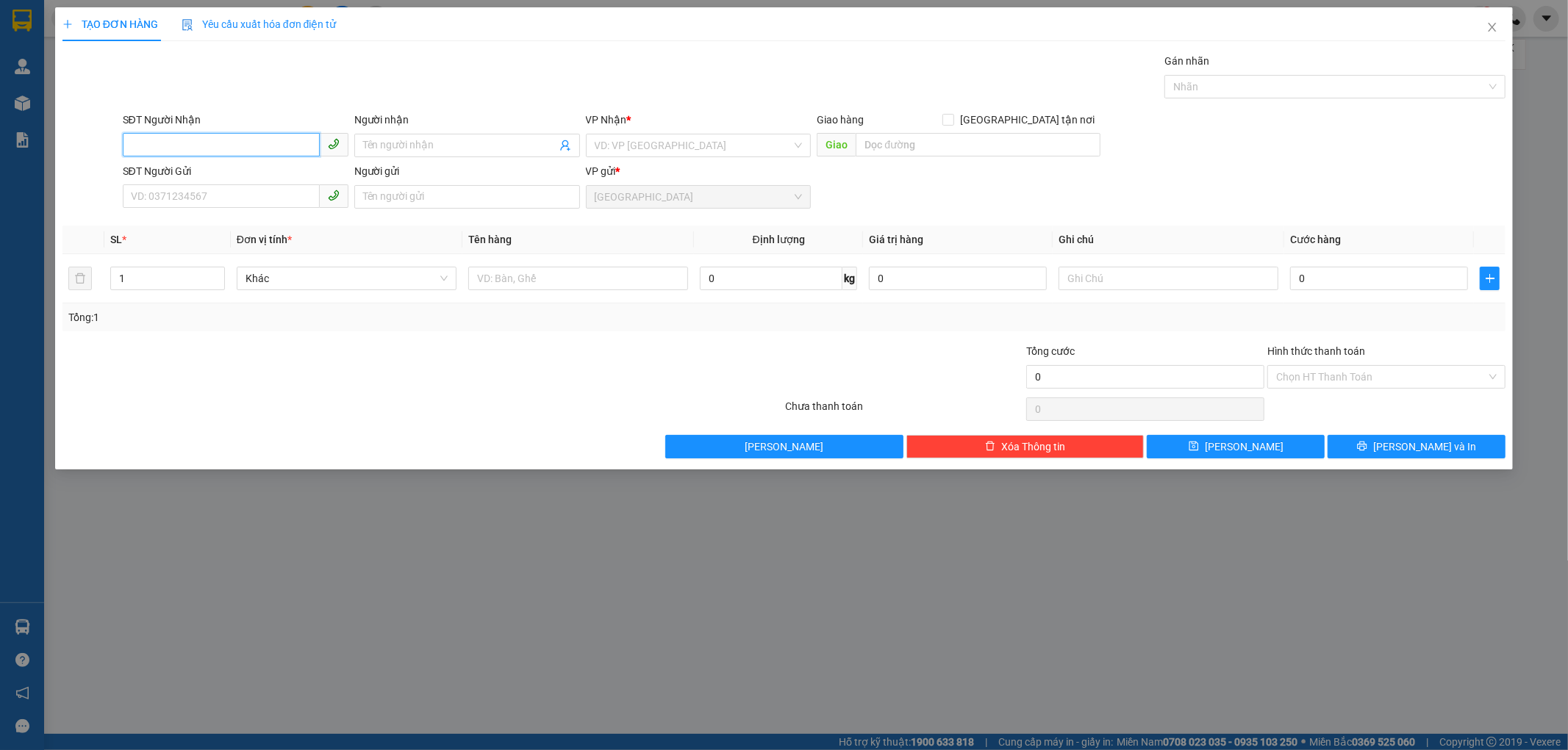
click at [237, 133] on input "SĐT Người Nhận" at bounding box center [221, 145] width 197 height 24
type input "6"
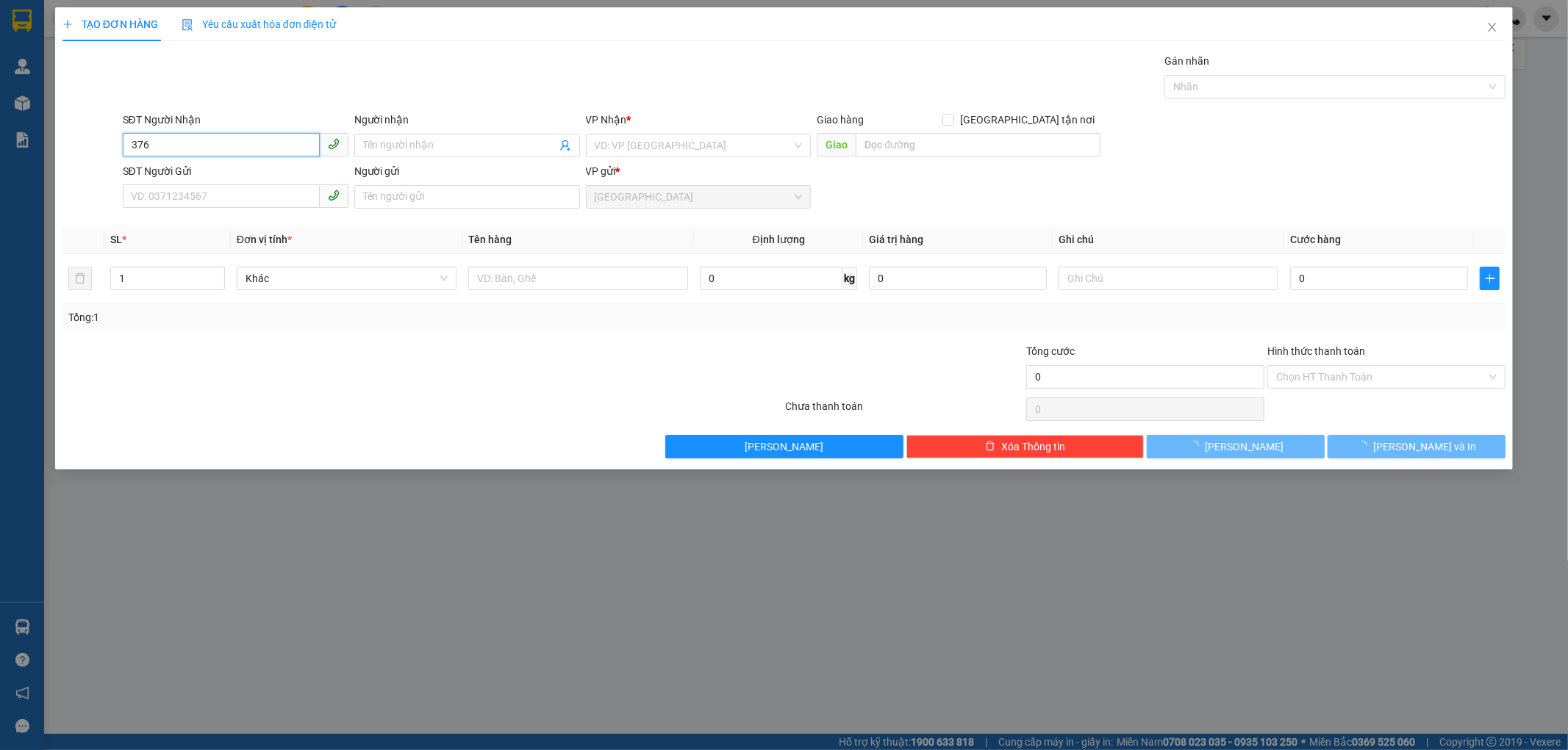
click at [182, 145] on input "376" at bounding box center [221, 145] width 197 height 24
type input "376"
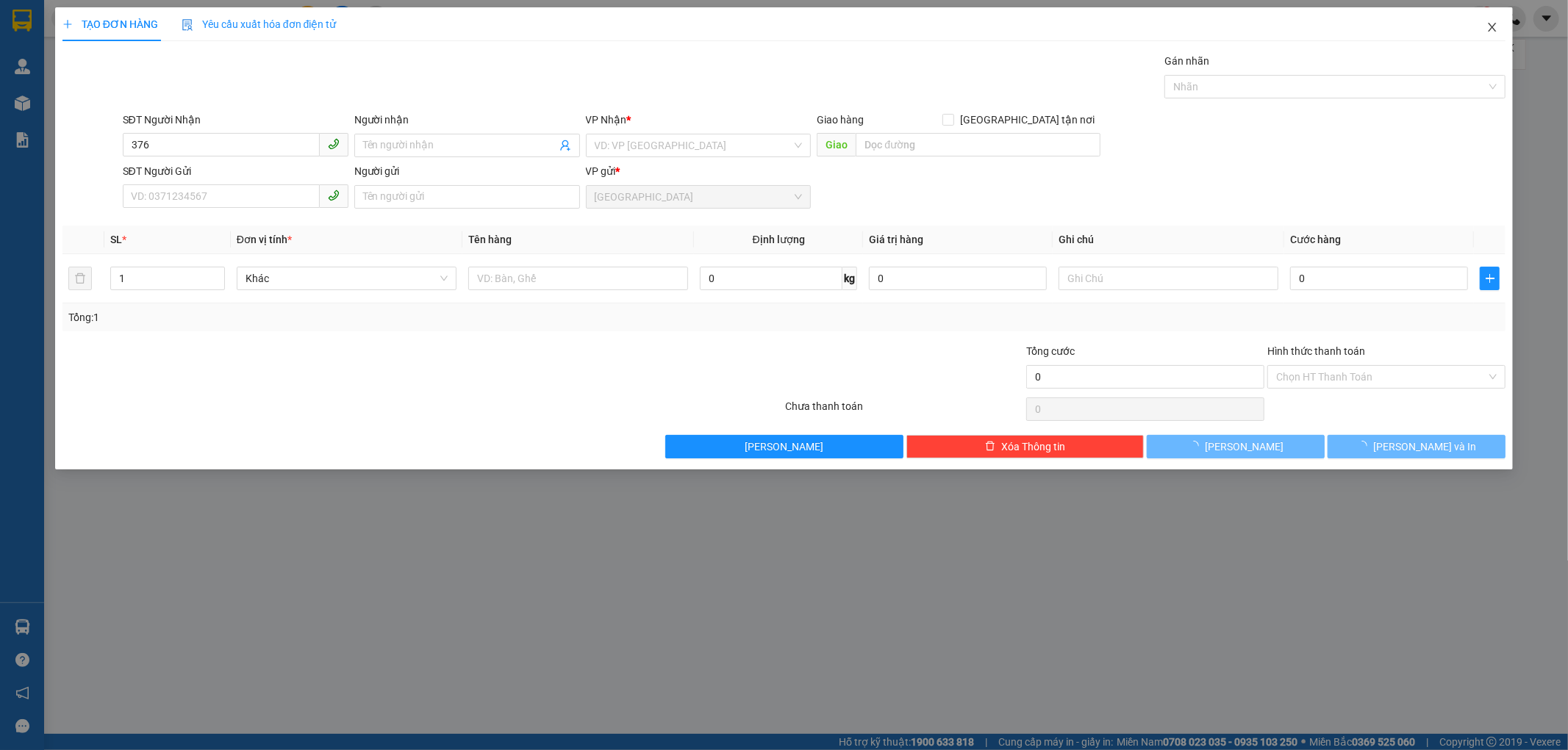
click at [1497, 28] on icon "close" at bounding box center [1491, 26] width 11 height 11
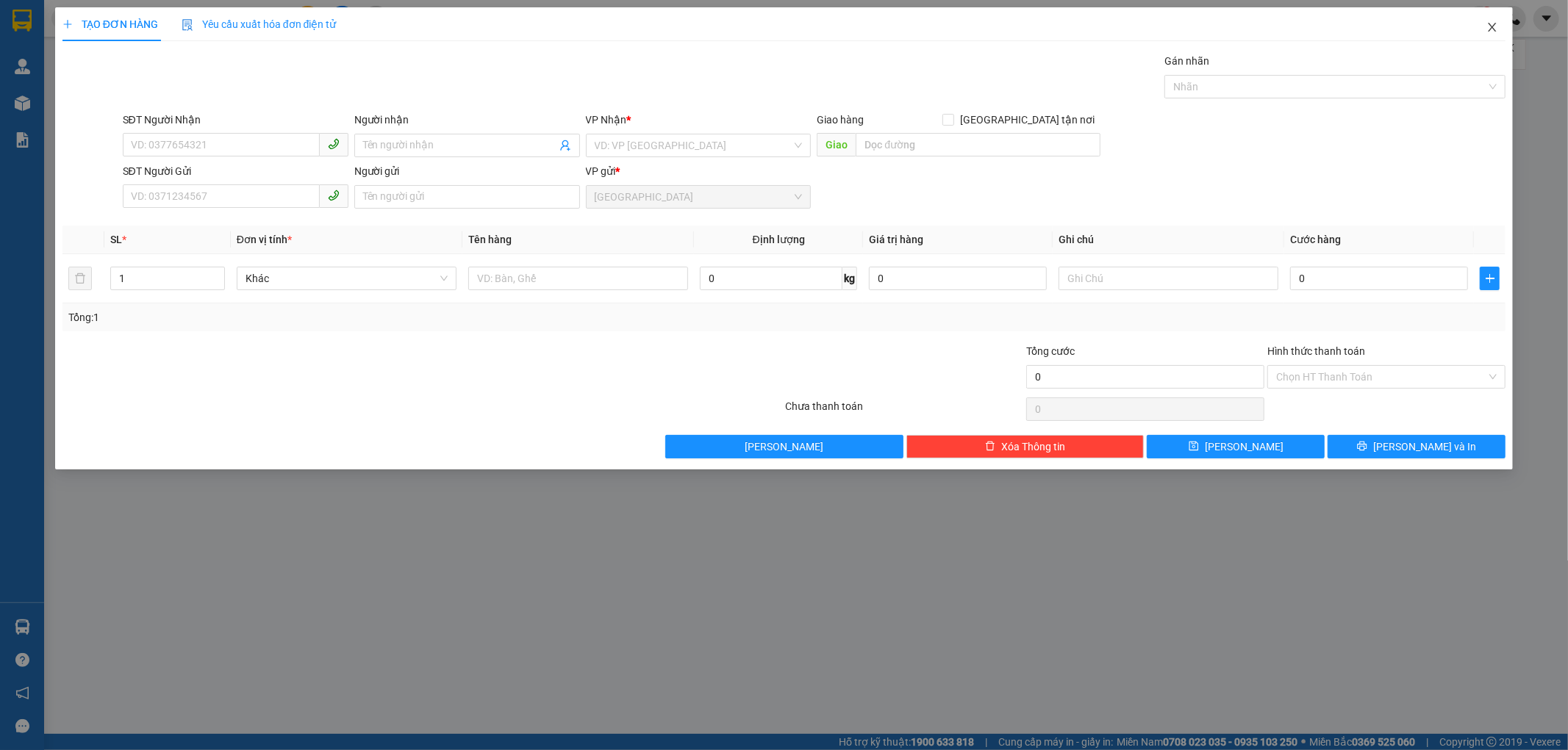
click at [1487, 28] on icon "close" at bounding box center [1491, 26] width 11 height 11
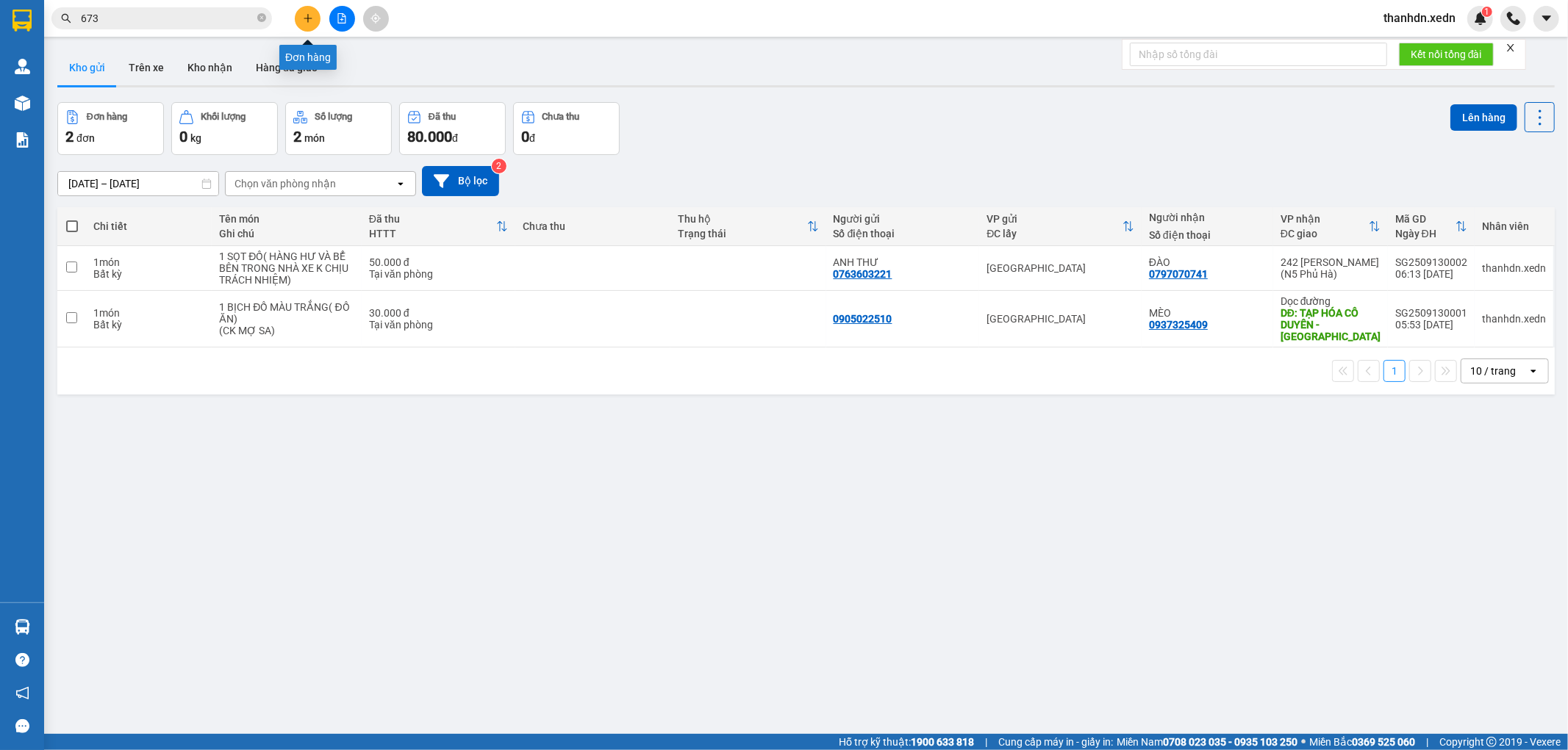
click at [303, 18] on icon "plus" at bounding box center [308, 18] width 10 height 10
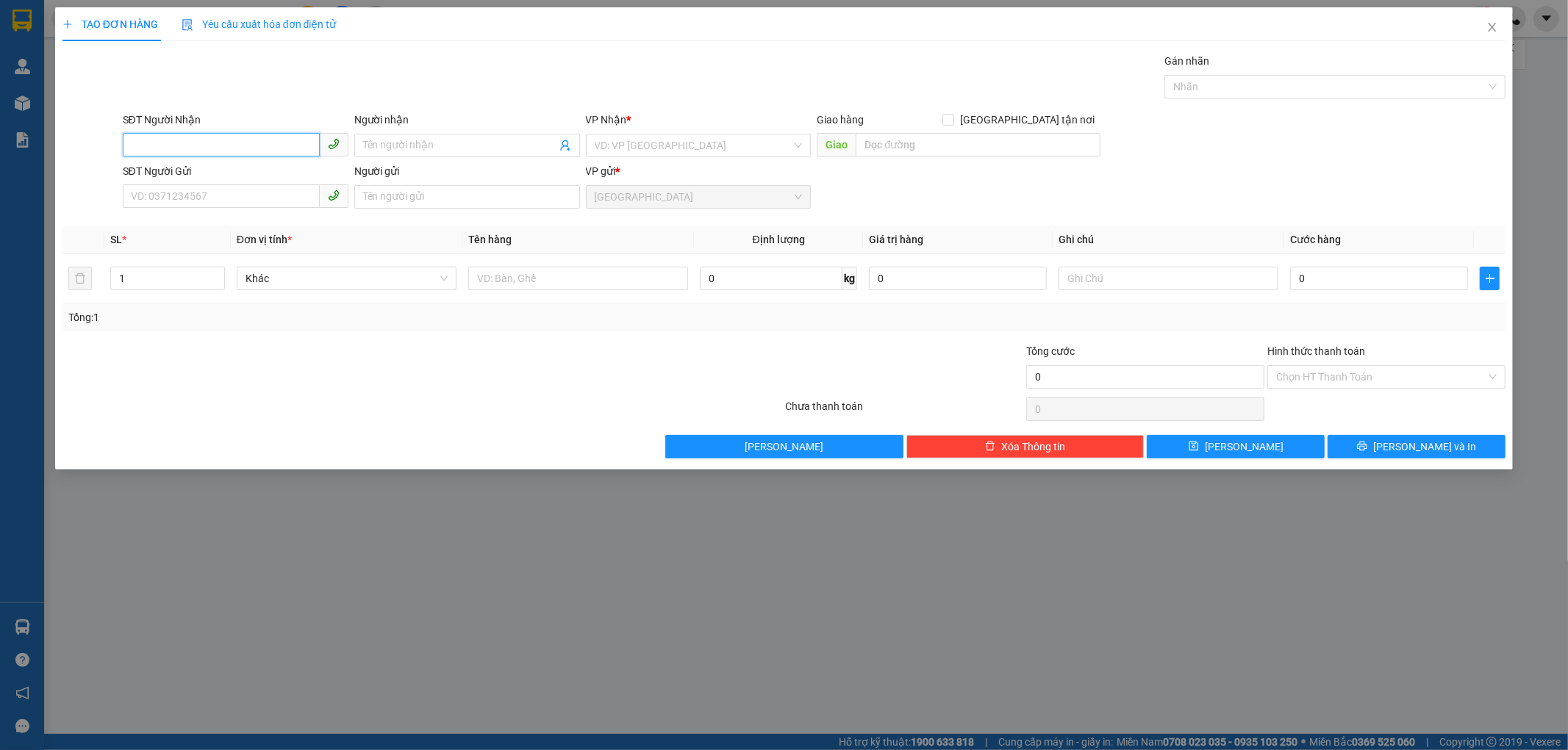
click at [209, 147] on input "SĐT Người Nhận" at bounding box center [221, 145] width 197 height 24
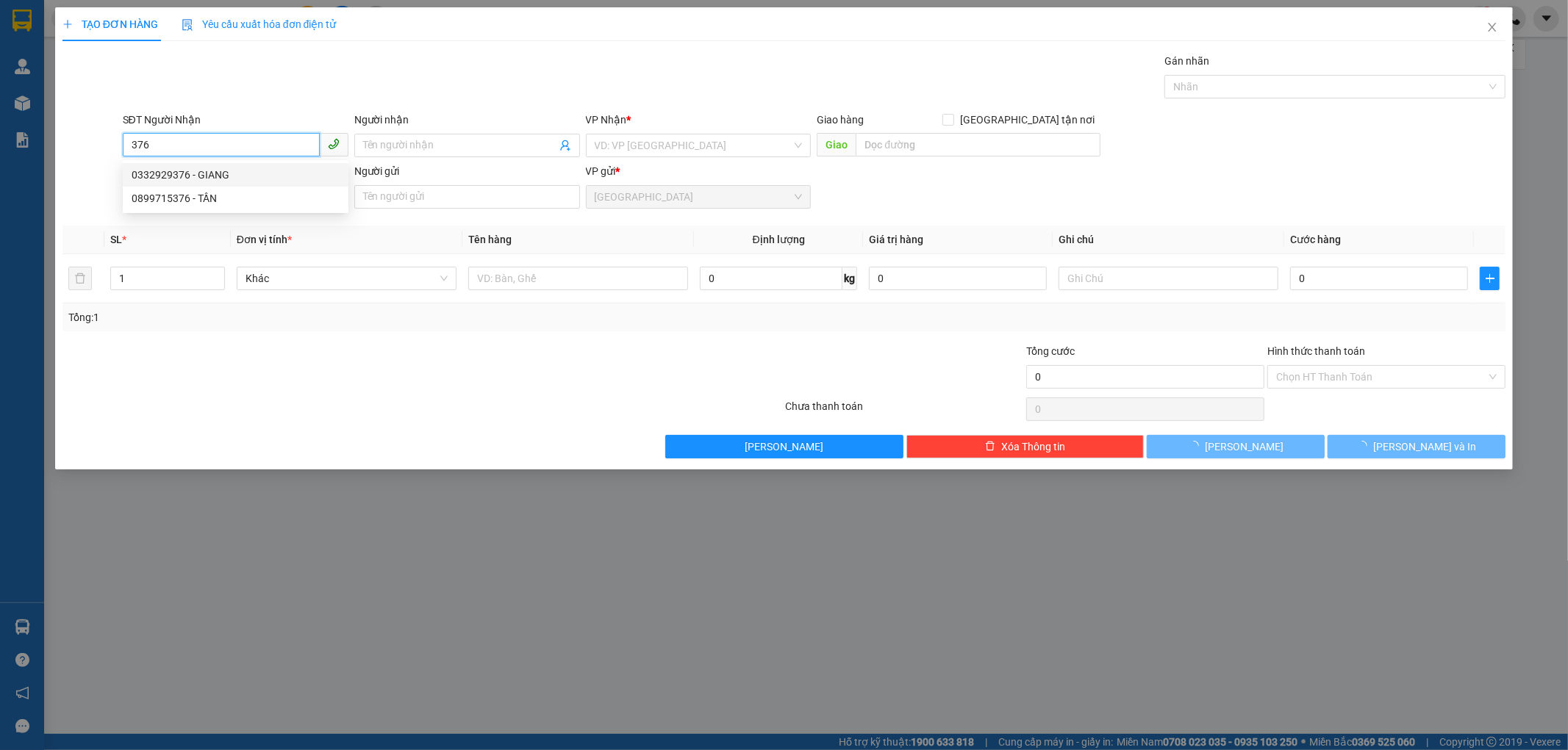
click at [180, 166] on div "0332929376 - GIANG" at bounding box center [235, 174] width 208 height 17
type input "0332929376"
type input "GIANG"
type input "CHỢ BÁC ÁI"
type input "0332929376"
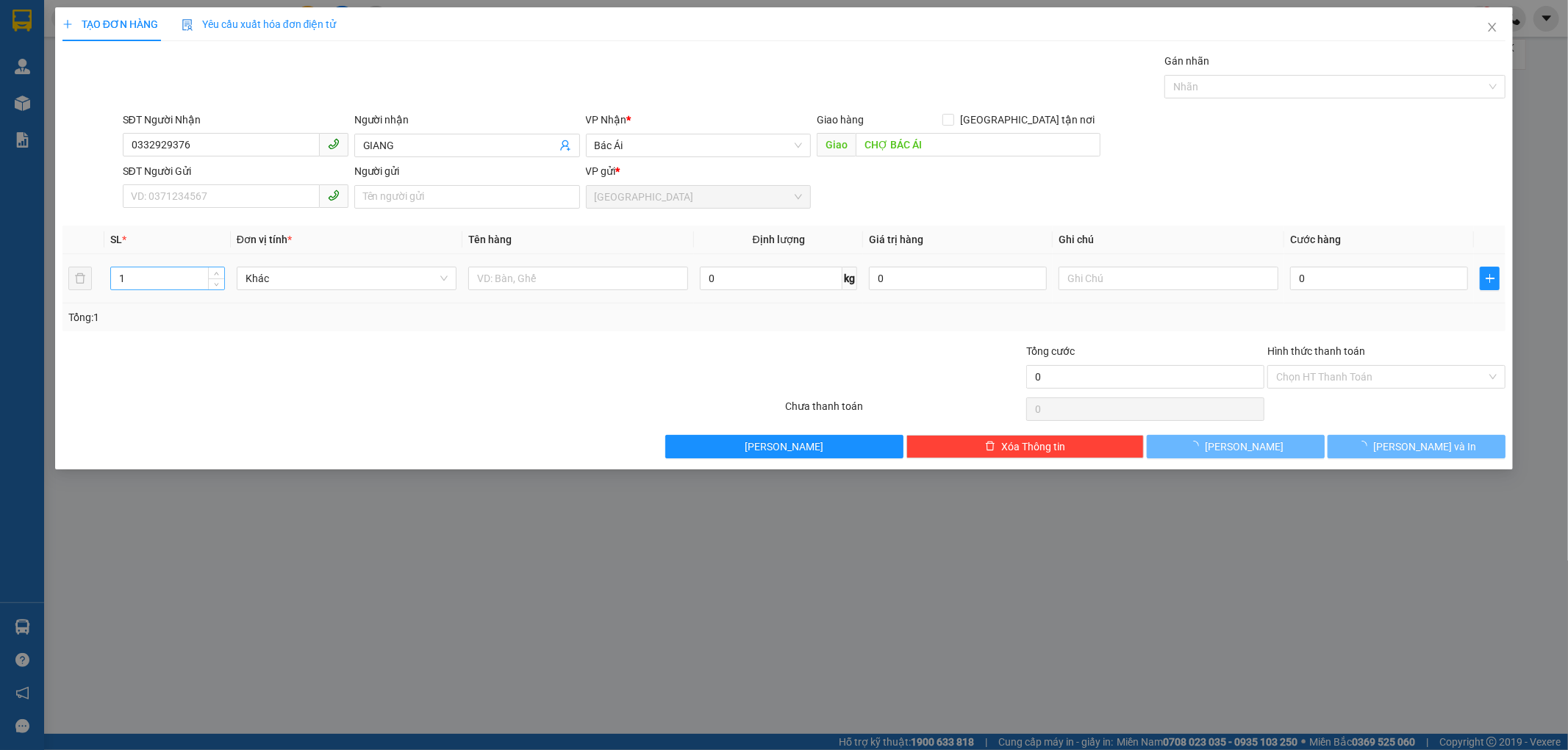
type input "200.000"
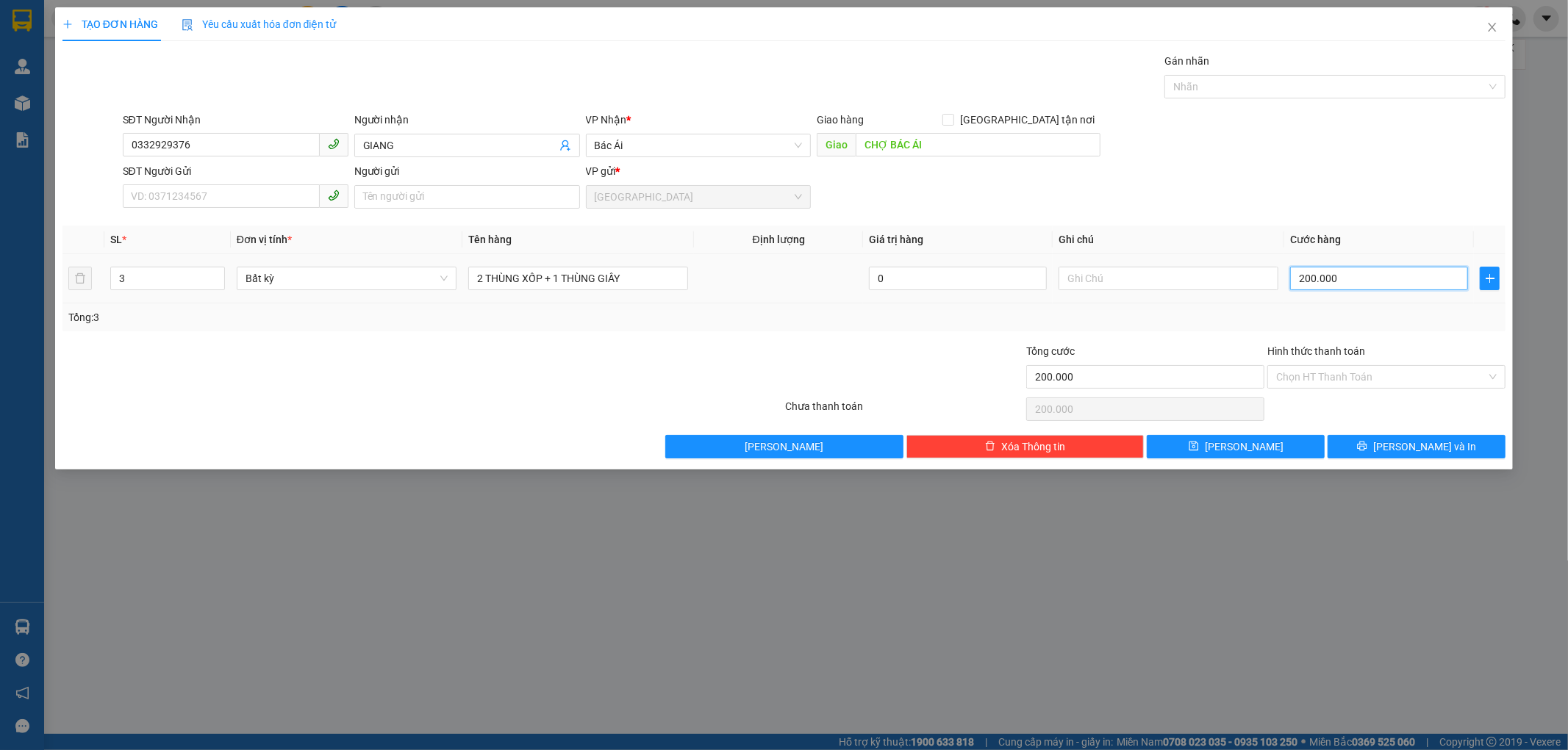
click at [1306, 276] on input "200.000" at bounding box center [1379, 278] width 178 height 24
click at [679, 335] on div "Transit Pickup Surcharge Ids Transit Deliver Surcharge Ids Transit Deliver Surc…" at bounding box center [784, 255] width 1443 height 405
click at [1323, 375] on input "Hình thức thanh toán" at bounding box center [1381, 376] width 210 height 22
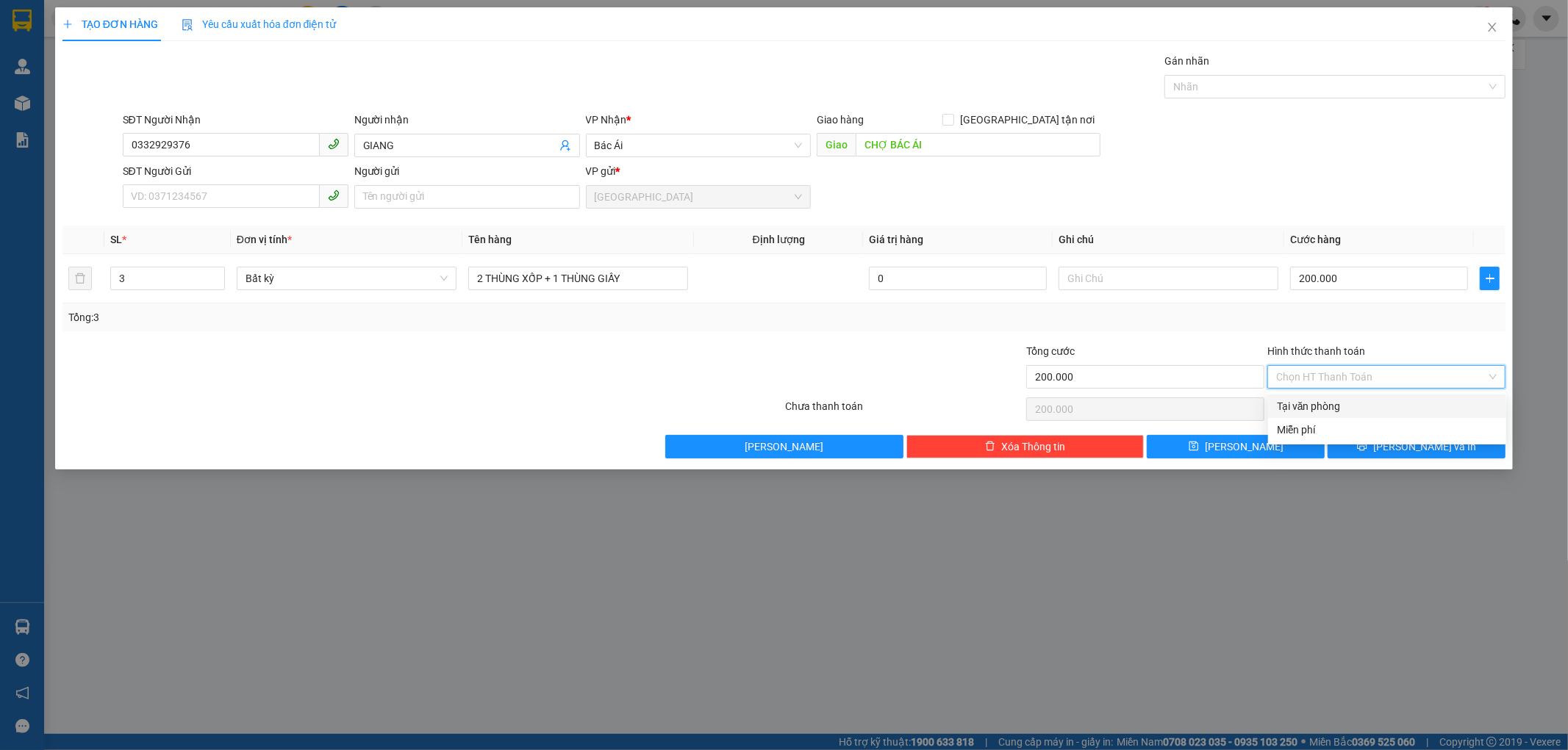
click at [1317, 400] on div "Tại văn phòng" at bounding box center [1387, 406] width 221 height 17
type input "0"
click at [1381, 450] on button "[PERSON_NAME] và In" at bounding box center [1416, 446] width 178 height 24
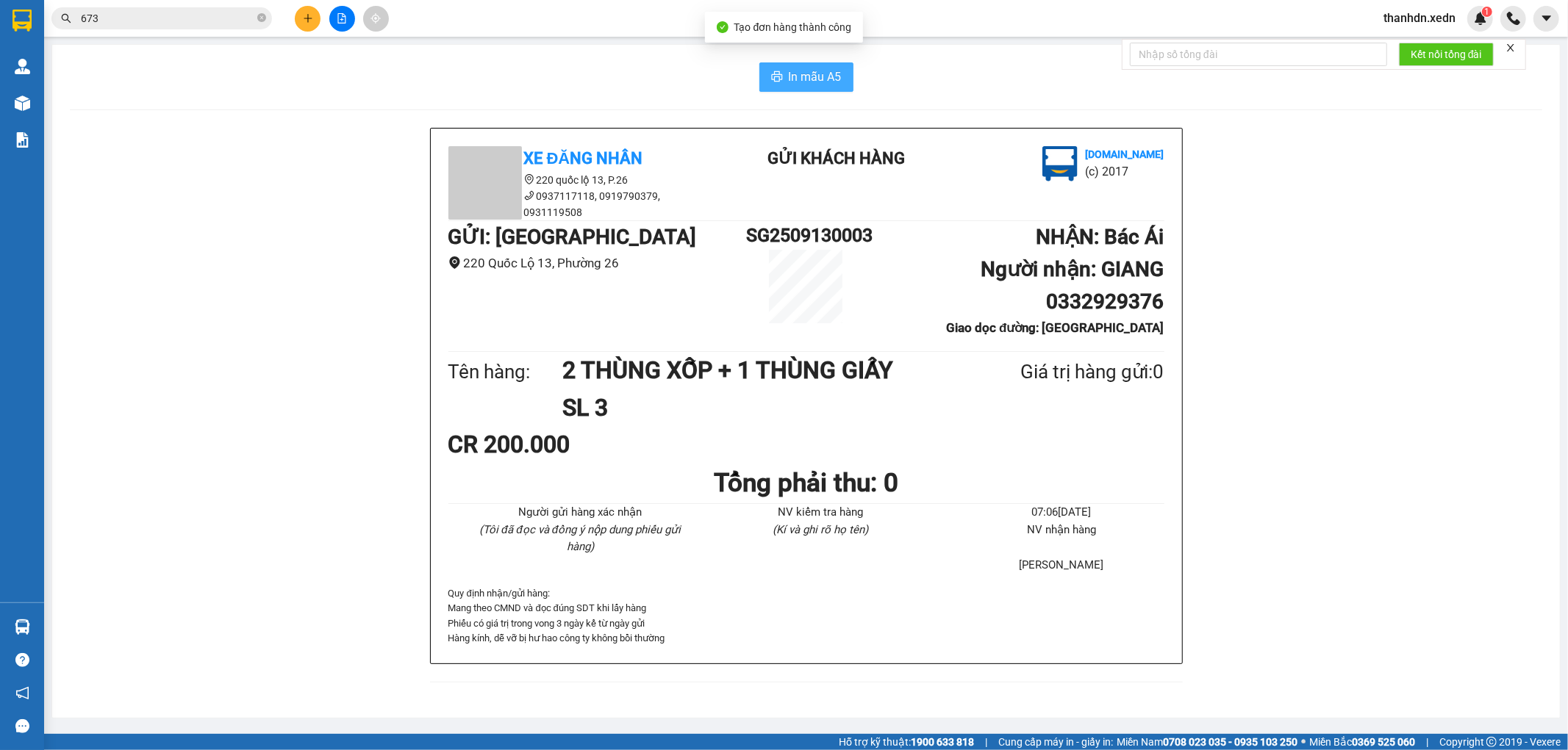
click at [789, 75] on span "In mẫu A5" at bounding box center [815, 77] width 53 height 18
